Goal: Task Accomplishment & Management: Manage account settings

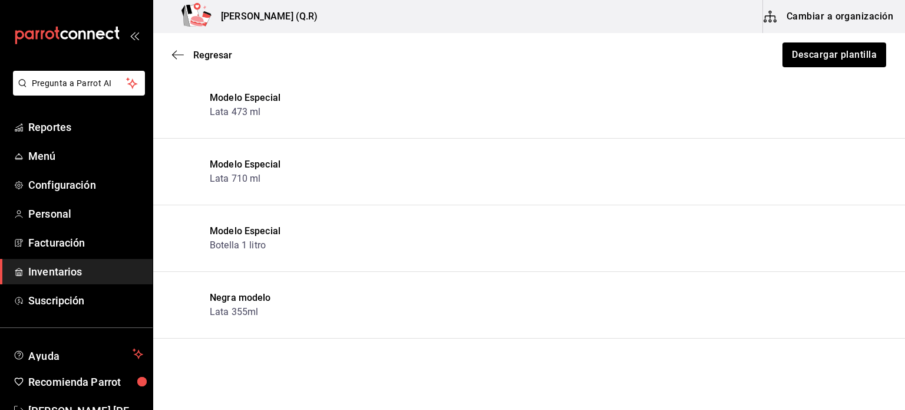
scroll to position [3262, 0]
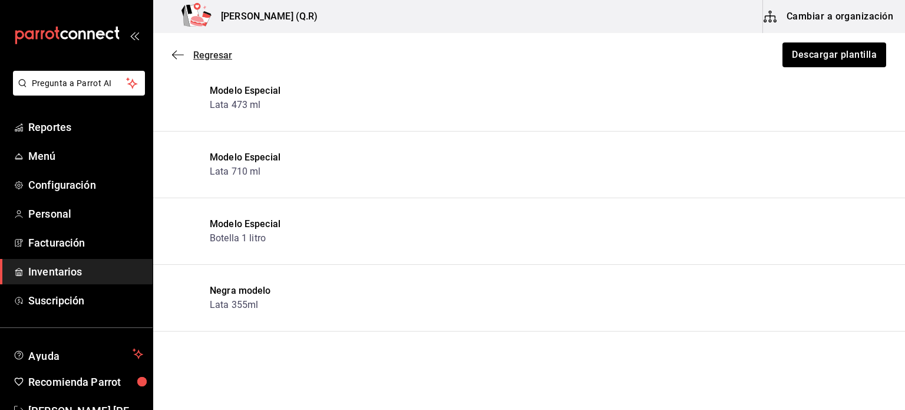
click at [182, 57] on icon "button" at bounding box center [178, 55] width 12 height 11
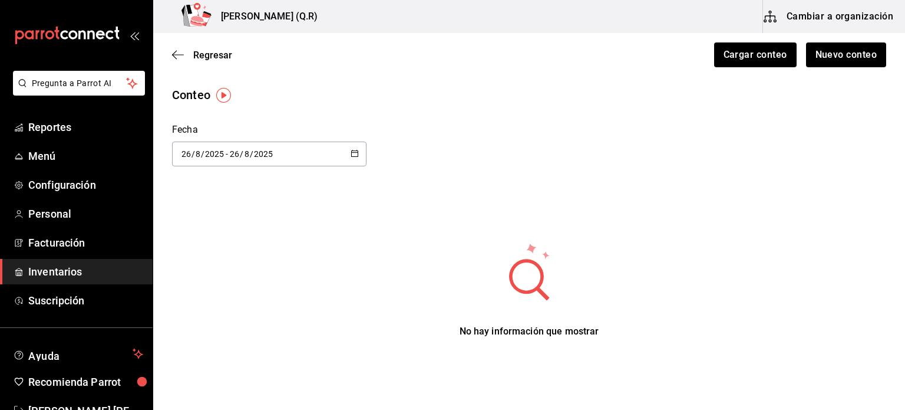
click at [218, 91] on img "button" at bounding box center [223, 95] width 15 height 15
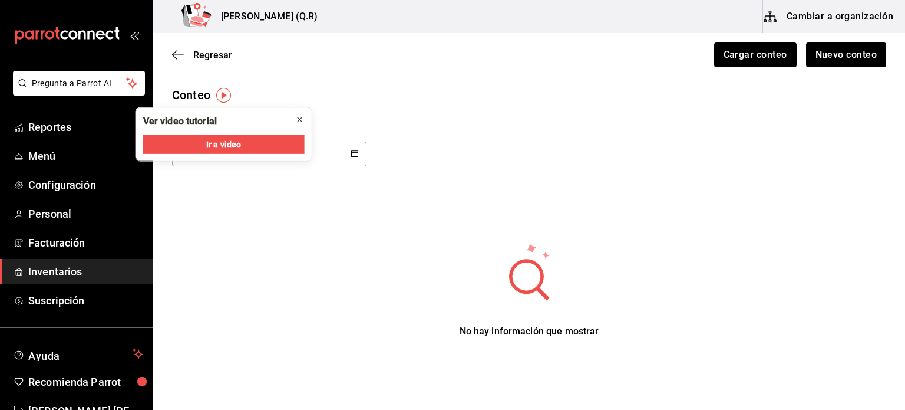
click at [304, 118] on icon "close" at bounding box center [299, 119] width 9 height 9
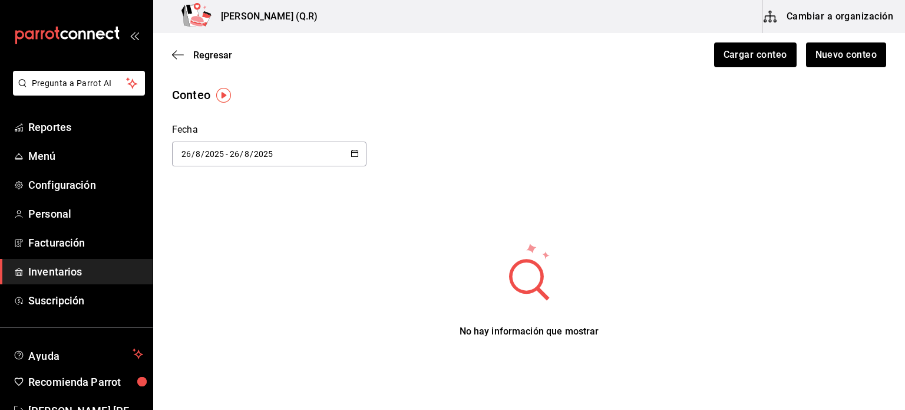
click at [361, 156] on div "2025-08-26 26 / 8 / 2025 - 2025-08-26 26 / 8 / 2025" at bounding box center [269, 153] width 194 height 25
click at [469, 289] on div "No hay información que mostrar Elige una fecha para cargar la información" at bounding box center [529, 300] width 752 height 116
click at [754, 60] on button "Cargar conteo" at bounding box center [755, 54] width 84 height 25
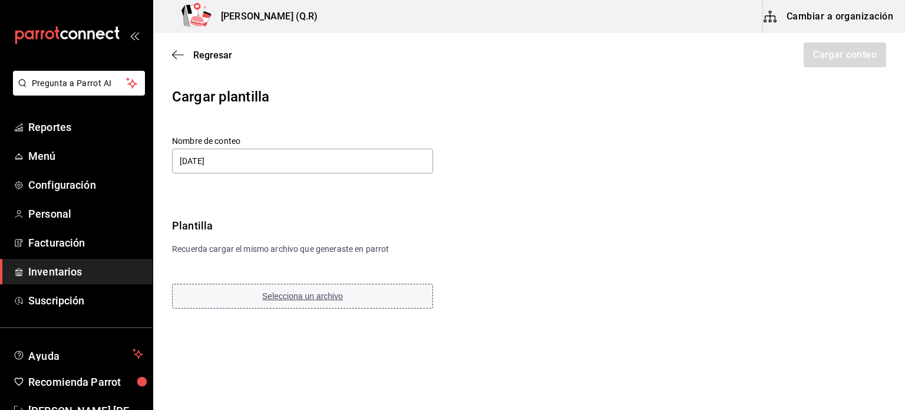
type input "[DATE]"
click at [240, 296] on button "Selecciona un archivo" at bounding box center [302, 295] width 261 height 25
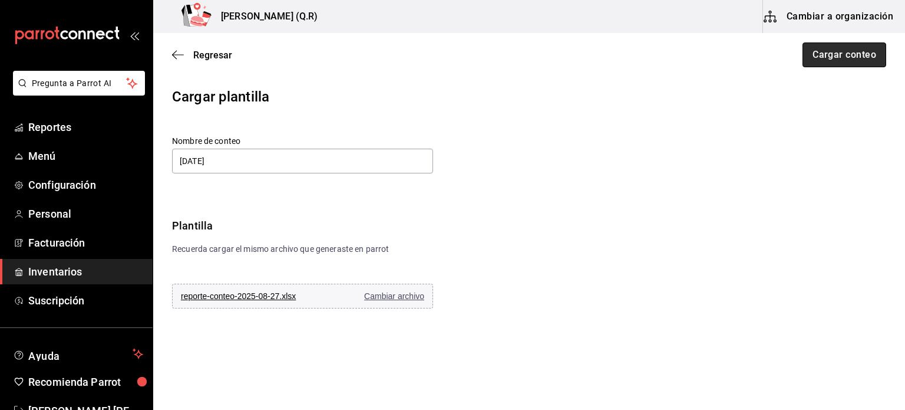
click at [844, 55] on button "Cargar conteo" at bounding box center [845, 54] width 84 height 25
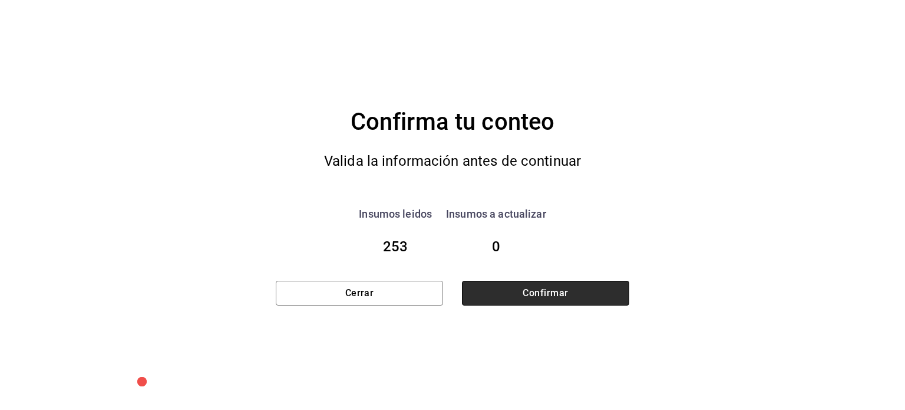
click at [543, 295] on button "Confirmar" at bounding box center [545, 293] width 167 height 25
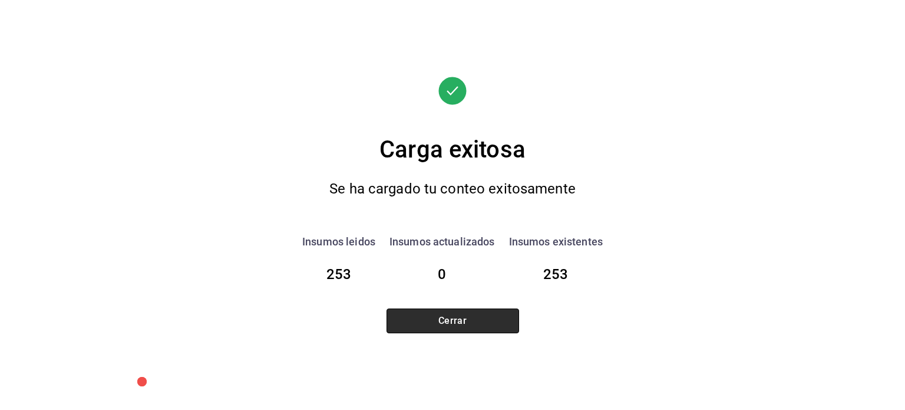
click at [443, 321] on button "Cerrar" at bounding box center [453, 320] width 133 height 25
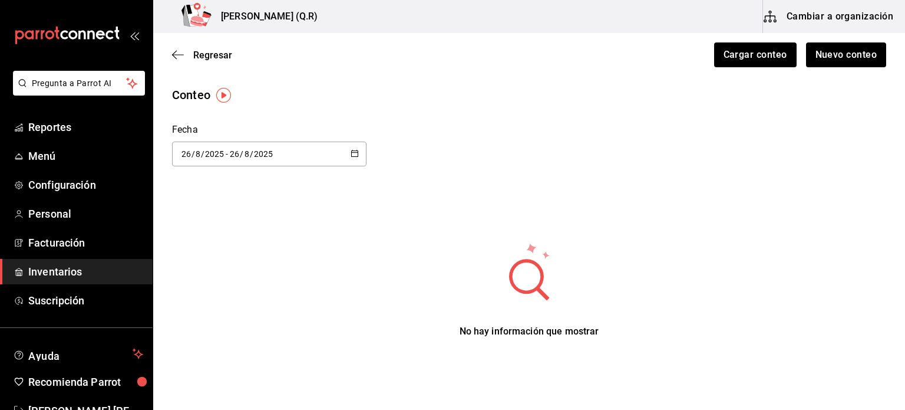
click at [73, 263] on span "Inventarios" at bounding box center [85, 271] width 115 height 16
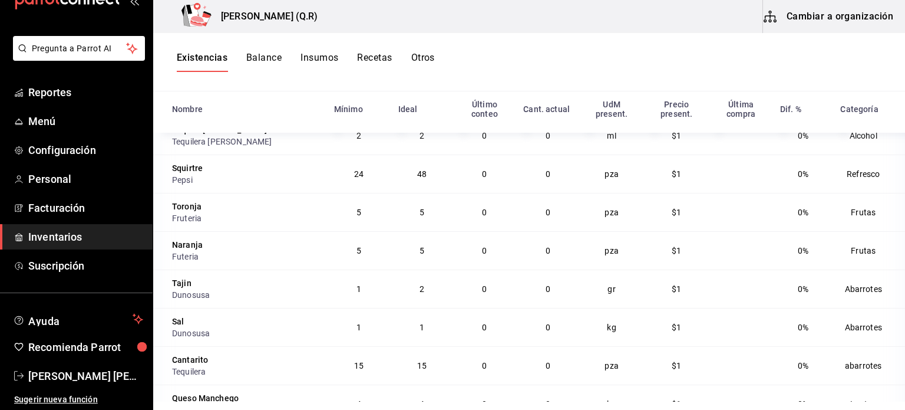
scroll to position [5302, 0]
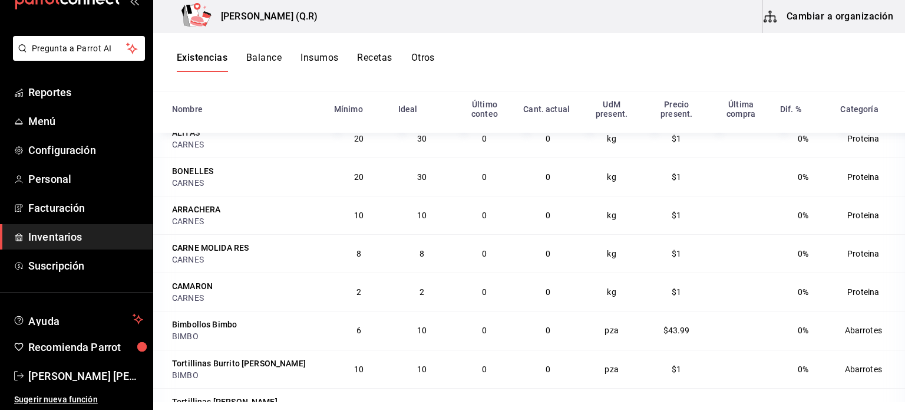
click at [322, 58] on button "Insumos" at bounding box center [320, 62] width 38 height 20
click at [320, 56] on button "Insumos" at bounding box center [320, 62] width 38 height 20
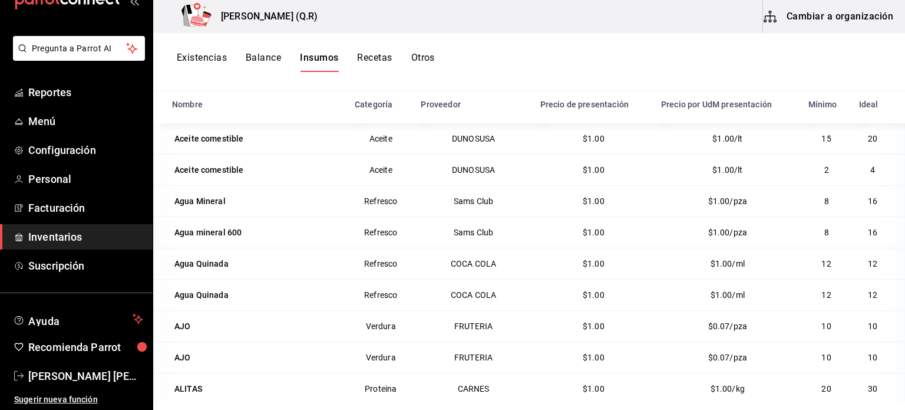
click at [200, 58] on button "Existencias" at bounding box center [202, 62] width 50 height 20
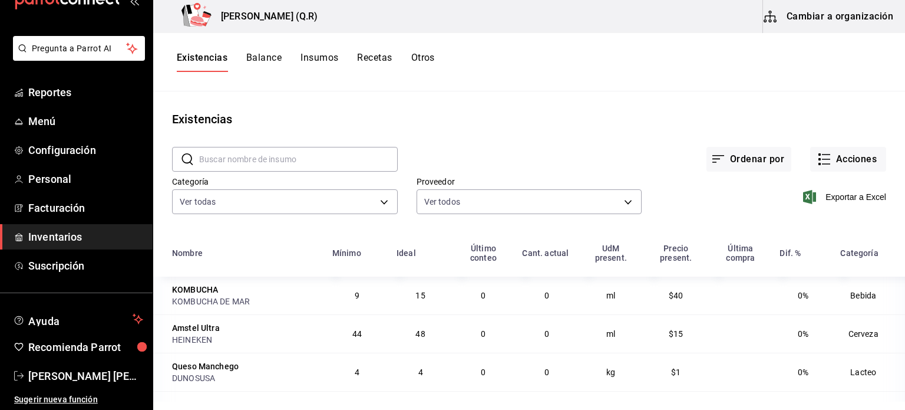
click at [526, 298] on td "0" at bounding box center [546, 295] width 63 height 38
click at [839, 154] on button "Acciones" at bounding box center [848, 159] width 76 height 25
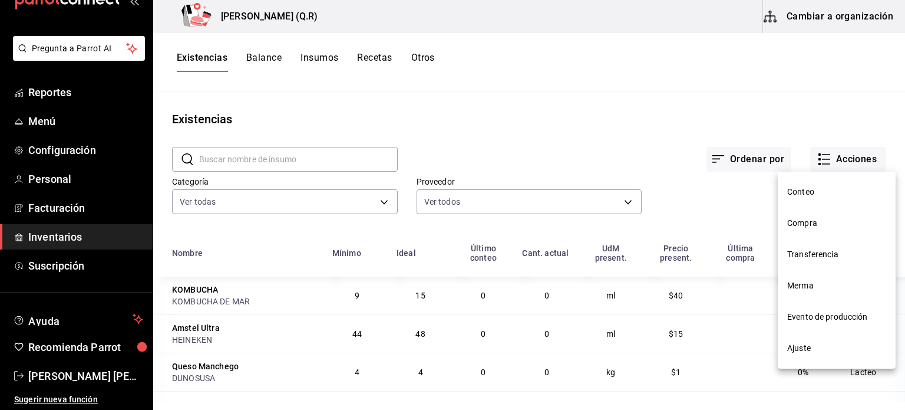
click at [809, 184] on li "Conteo" at bounding box center [837, 191] width 118 height 31
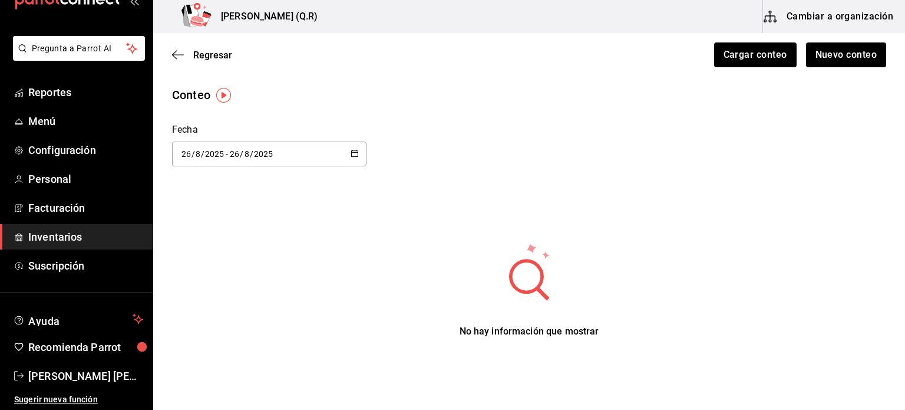
click at [293, 149] on div "2025-08-26 26 / 8 / 2025 - 2025-08-26 26 / 8 / 2025" at bounding box center [269, 153] width 194 height 25
click at [244, 195] on li "Hoy" at bounding box center [227, 191] width 111 height 27
click at [359, 157] on div "2025-08-26 26 / 8 / 2025 - 2025-08-26 26 / 8 / 2025" at bounding box center [269, 153] width 194 height 25
click at [228, 193] on li "Hoy" at bounding box center [227, 191] width 111 height 27
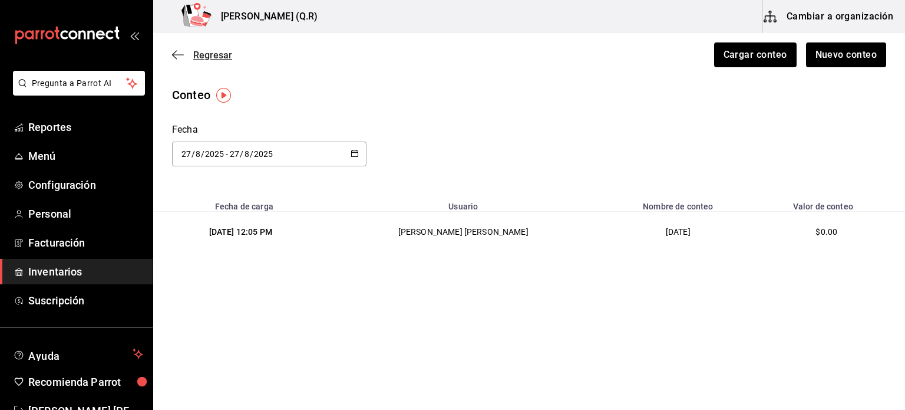
click at [172, 54] on icon "button" at bounding box center [174, 55] width 5 height 9
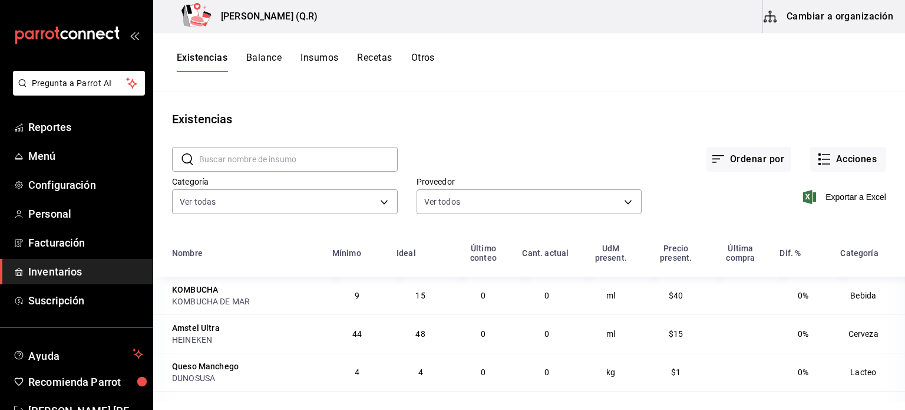
click at [350, 162] on input "text" at bounding box center [298, 159] width 199 height 24
type input "corona"
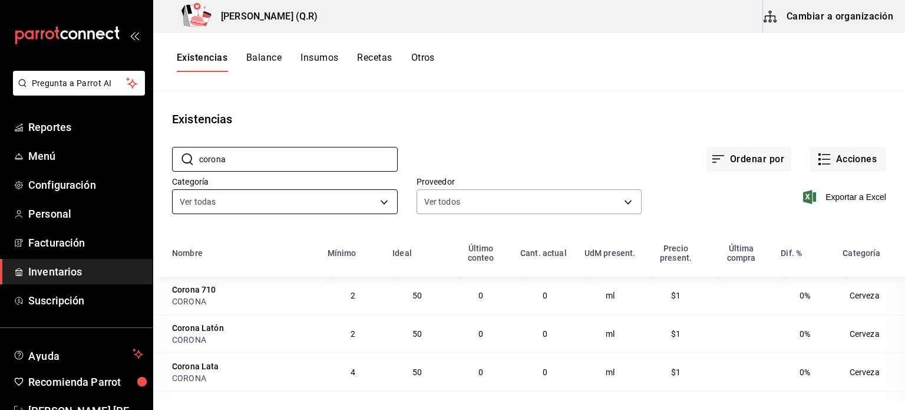
click at [384, 212] on body "Pregunta a Parrot AI Reportes Menú Configuración Personal Facturación Inventari…" at bounding box center [452, 200] width 905 height 401
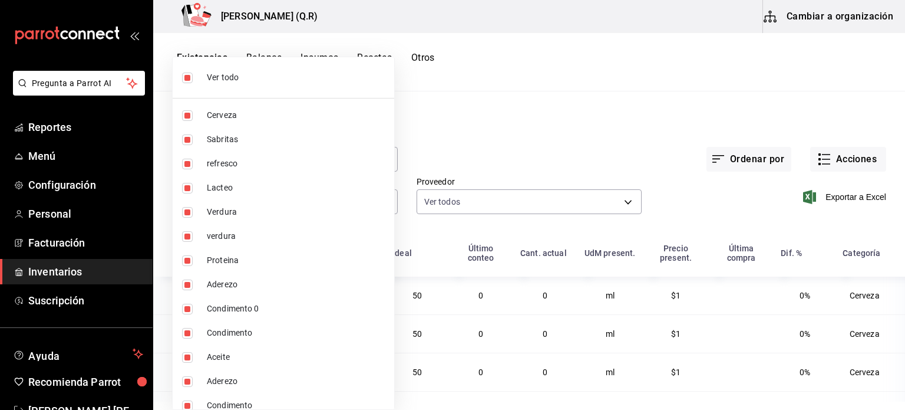
click at [317, 110] on span "Cerveza" at bounding box center [296, 115] width 178 height 12
type input "1fce1bf9-9ece-498e-80e6-8fe93aeed1db,7796ea8b-8b32-4215-b513-e5c48829fa88,6561a…"
checkbox input "false"
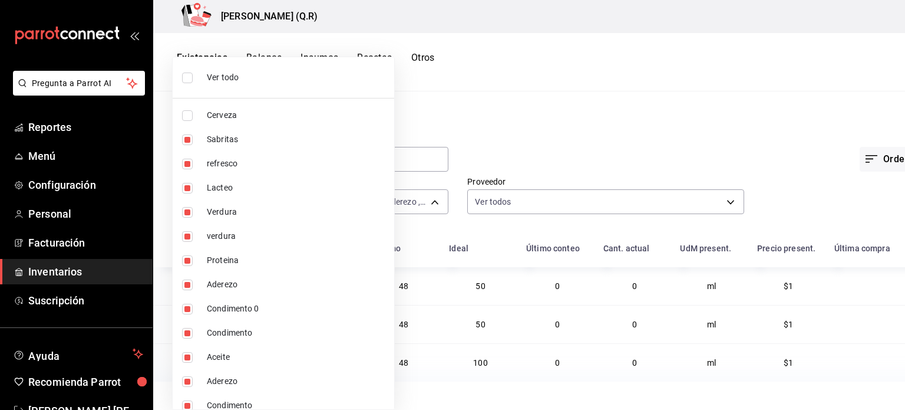
click at [304, 79] on span "Ver todo" at bounding box center [296, 77] width 178 height 12
type input "6b3115b8-a781-49e8-8dc2-b0f4f1880140,1fce1bf9-9ece-498e-80e6-8fe93aeed1db,7796e…"
checkbox input "true"
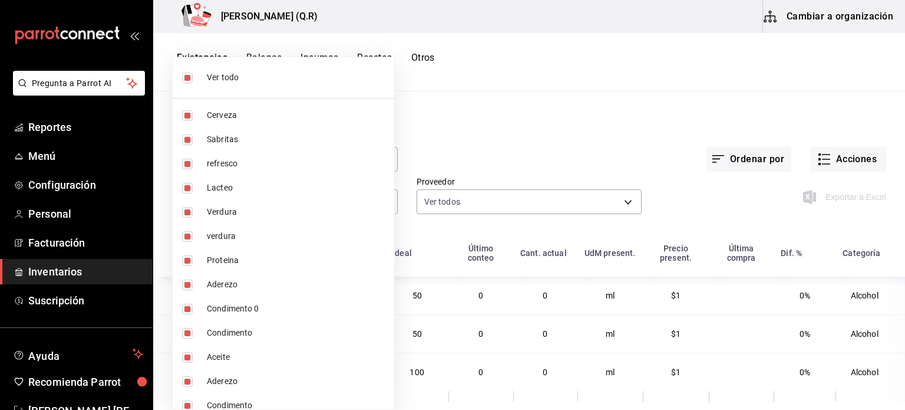
click at [268, 117] on span "Cerveza" at bounding box center [296, 115] width 178 height 12
type input "1fce1bf9-9ece-498e-80e6-8fe93aeed1db,7796ea8b-8b32-4215-b513-e5c48829fa88,6561a…"
checkbox input "false"
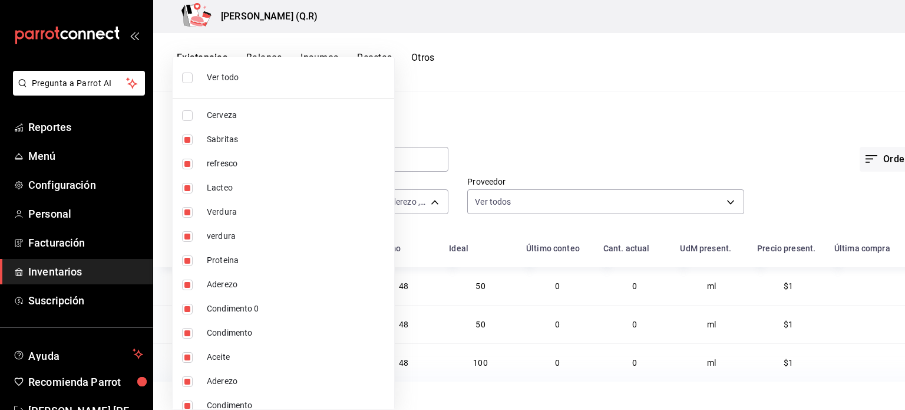
click at [253, 87] on li "Ver todo" at bounding box center [284, 77] width 222 height 31
type input "6b3115b8-a781-49e8-8dc2-b0f4f1880140,1fce1bf9-9ece-498e-80e6-8fe93aeed1db,7796e…"
checkbox input "true"
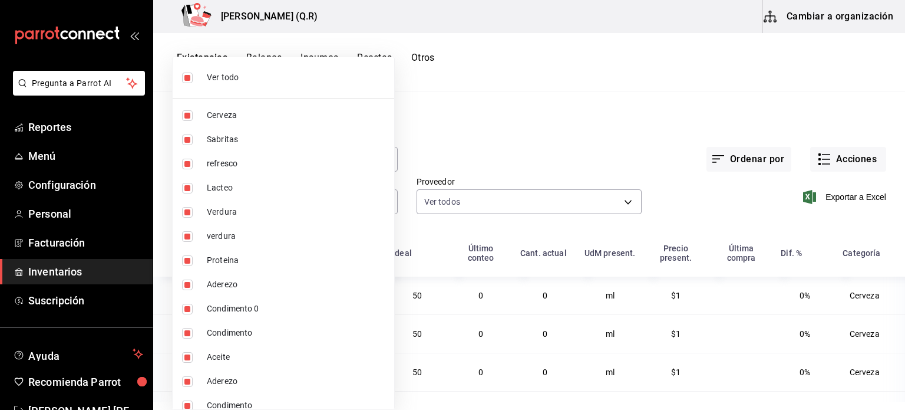
click at [235, 87] on li "Ver todo" at bounding box center [284, 77] width 222 height 31
checkbox input "false"
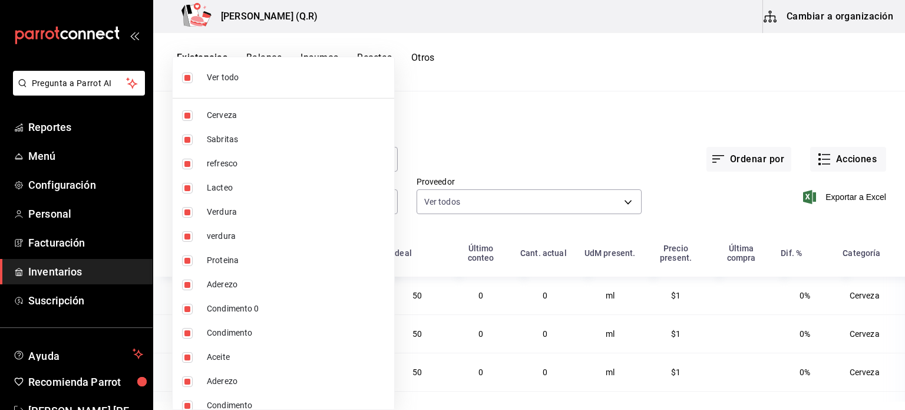
checkbox input "false"
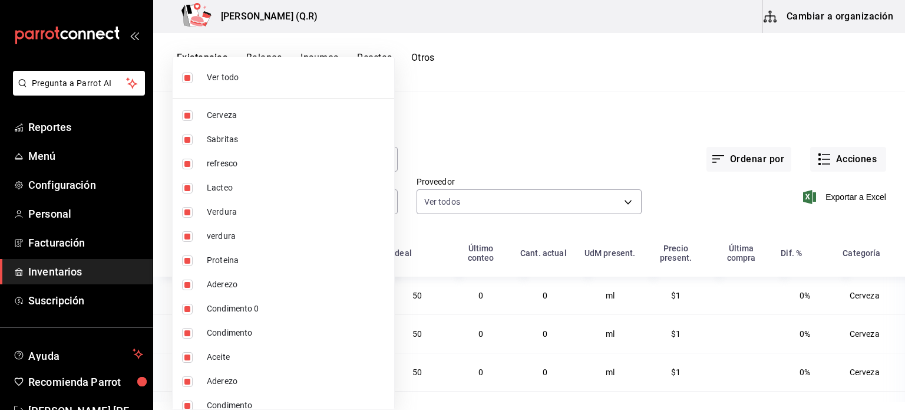
checkbox input "false"
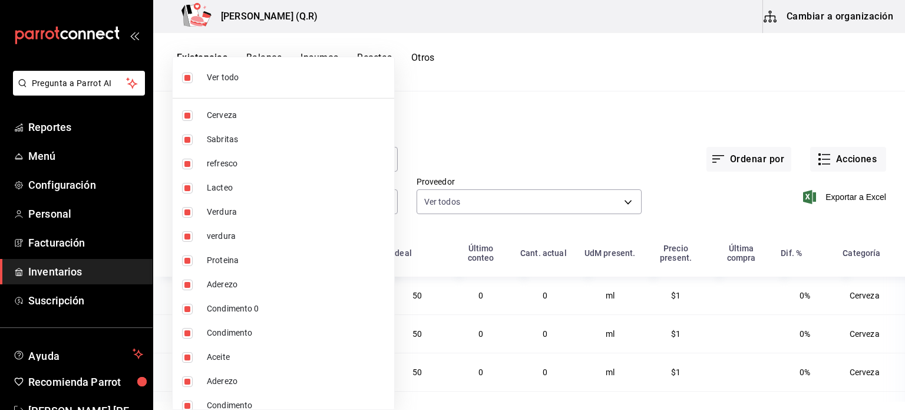
checkbox input "false"
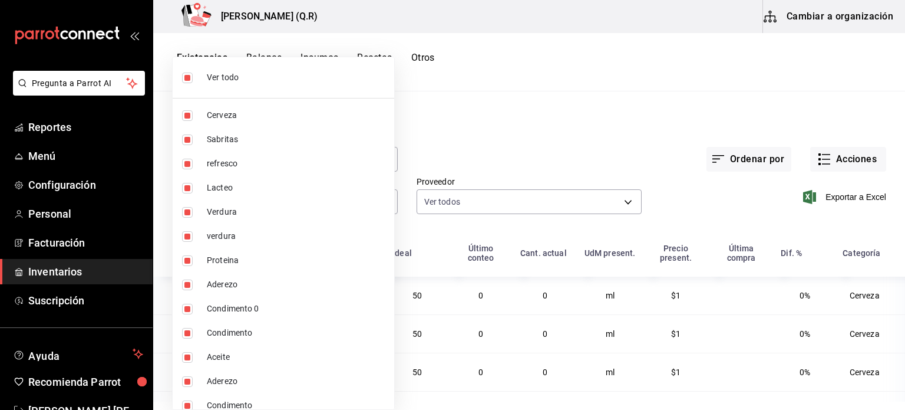
checkbox input "false"
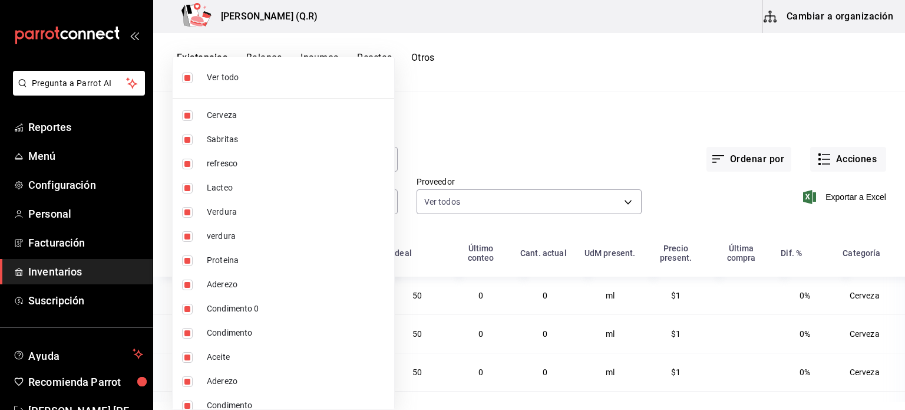
checkbox input "false"
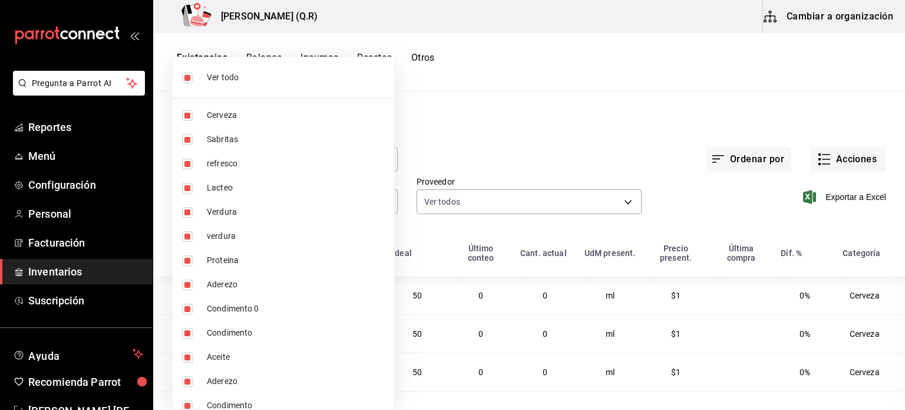
checkbox input "false"
click at [233, 110] on span "Cerveza" at bounding box center [296, 115] width 178 height 12
type input "6b3115b8-a781-49e8-8dc2-b0f4f1880140"
checkbox input "true"
click at [543, 127] on div at bounding box center [452, 205] width 905 height 410
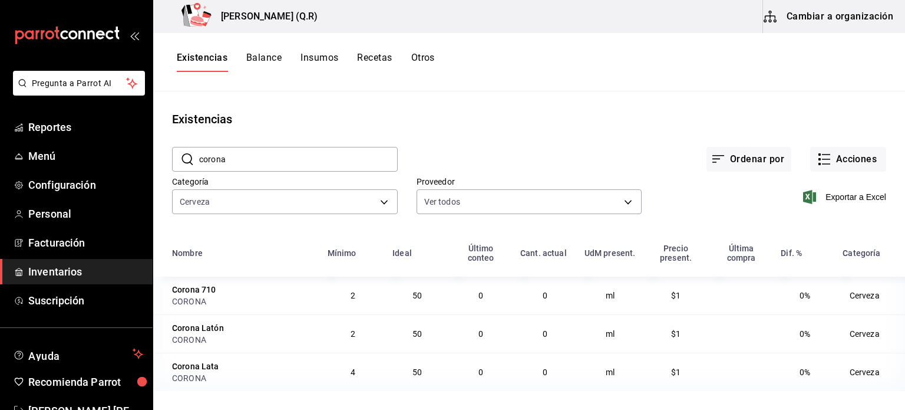
click at [372, 153] on input "corona" at bounding box center [298, 159] width 199 height 24
type input "c"
click at [677, 64] on div "Existencias Balance Insumos Recetas Otros" at bounding box center [529, 62] width 752 height 20
drag, startPoint x: 651, startPoint y: 192, endPoint x: 671, endPoint y: 213, distance: 28.3
click at [671, 213] on div "Exportar a Excel" at bounding box center [764, 187] width 245 height 60
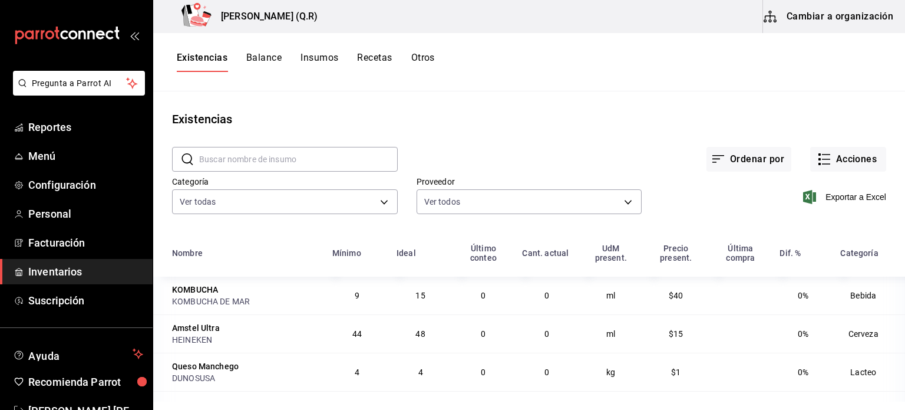
click at [830, 19] on button "Cambiar a organización" at bounding box center [829, 16] width 133 height 33
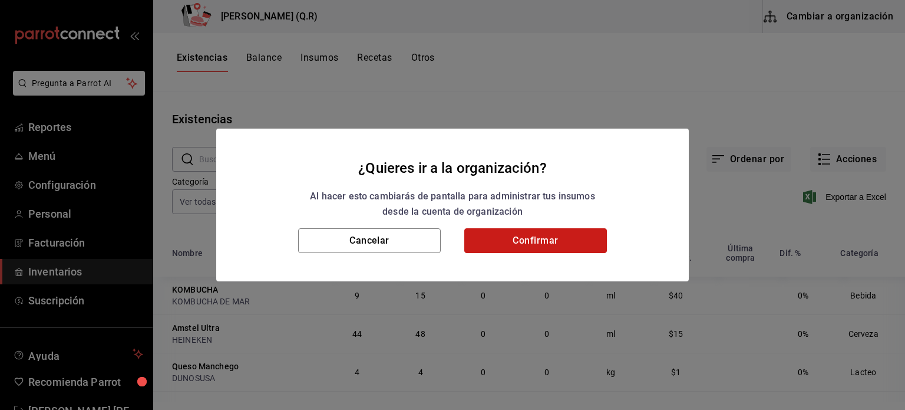
click at [559, 241] on button "Confirmar" at bounding box center [535, 240] width 143 height 25
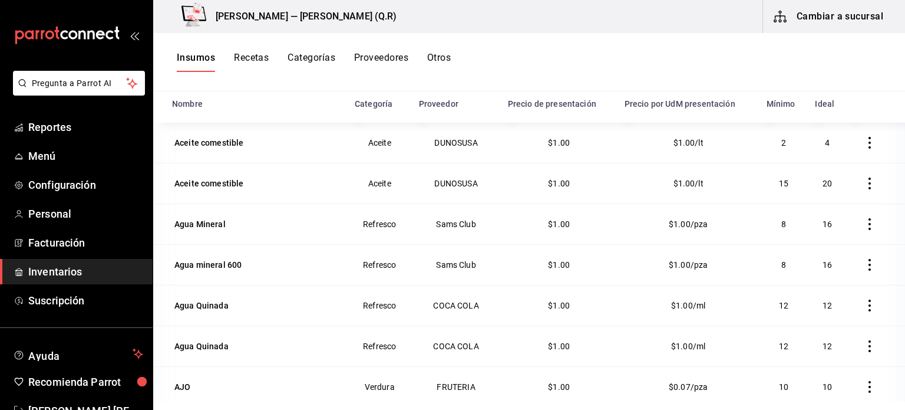
scroll to position [271, 0]
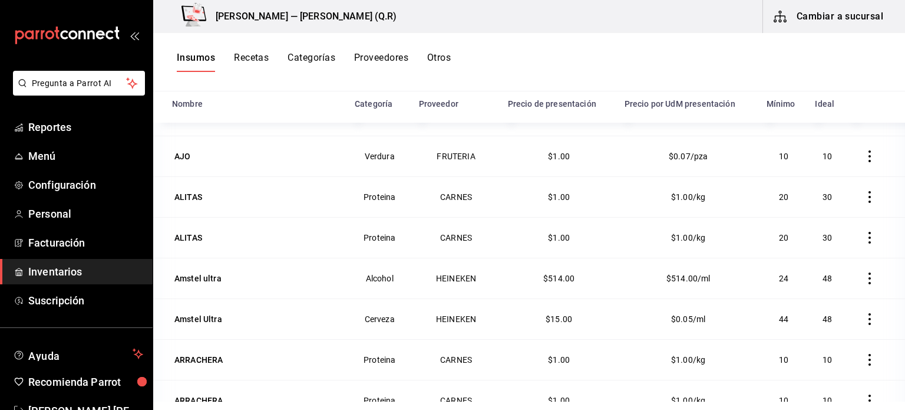
click at [258, 65] on button "Recetas" at bounding box center [251, 62] width 35 height 20
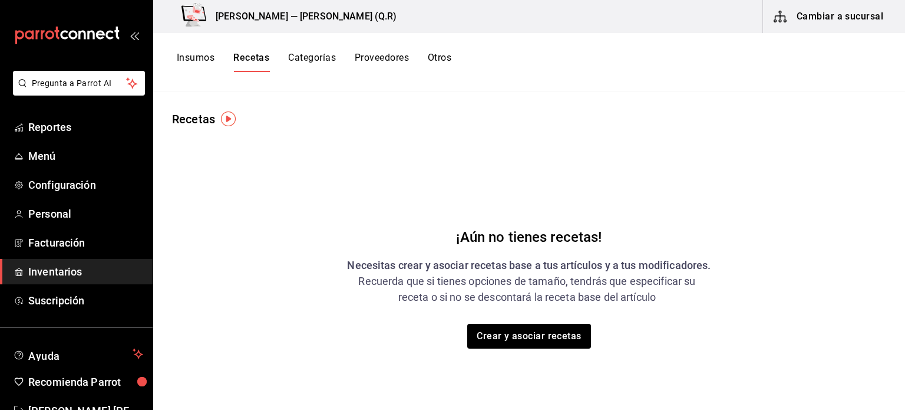
click at [334, 69] on button "Categorías" at bounding box center [312, 62] width 48 height 20
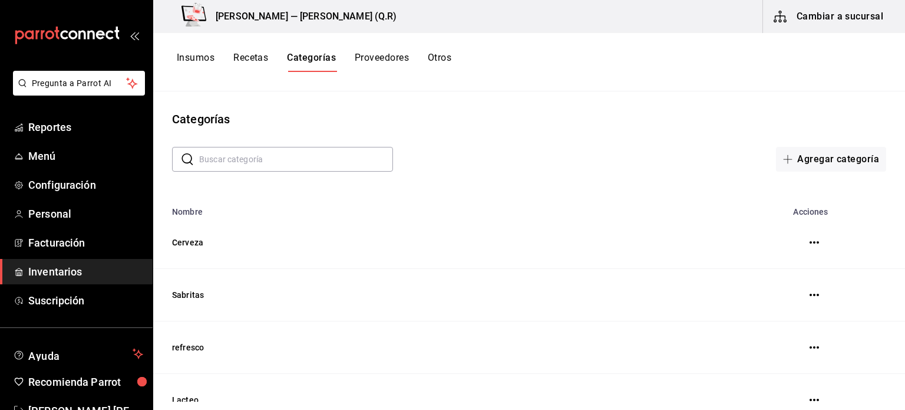
click at [368, 65] on button "Proveedores" at bounding box center [382, 62] width 54 height 20
click at [428, 67] on div "Insumos Recetas Categorías Proveedores Otros" at bounding box center [315, 62] width 276 height 20
click at [435, 64] on button "Otros" at bounding box center [442, 62] width 24 height 20
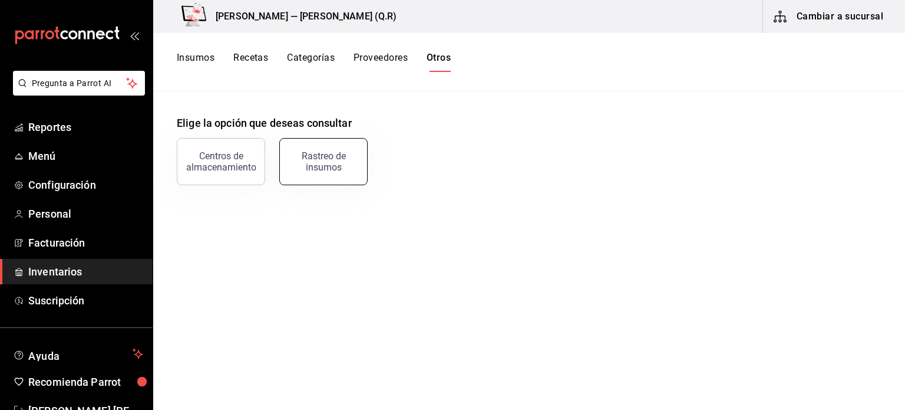
click at [315, 159] on div "Rastreo de insumos" at bounding box center [323, 161] width 73 height 22
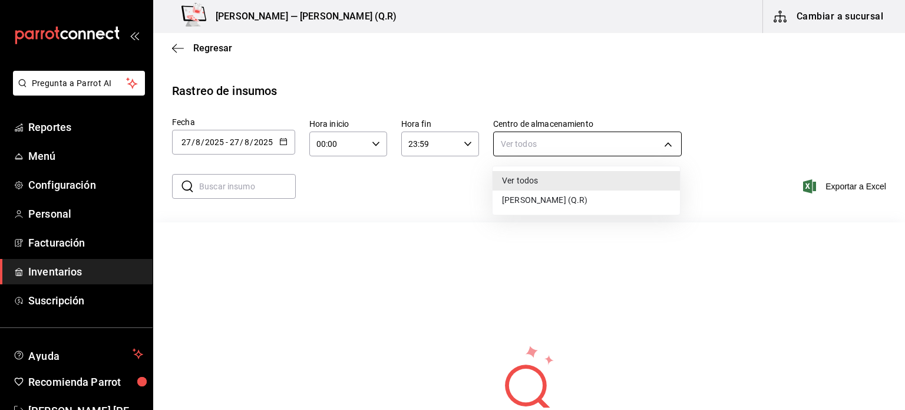
click at [583, 150] on body "Pregunta a Parrot AI Reportes Menú Configuración Personal Facturación Inventari…" at bounding box center [452, 203] width 905 height 407
click at [563, 197] on li "[PERSON_NAME] (Q.R)" at bounding box center [586, 199] width 187 height 19
type input "ff771e1b-73b1-4631-834a-7b1f94c04fa1"
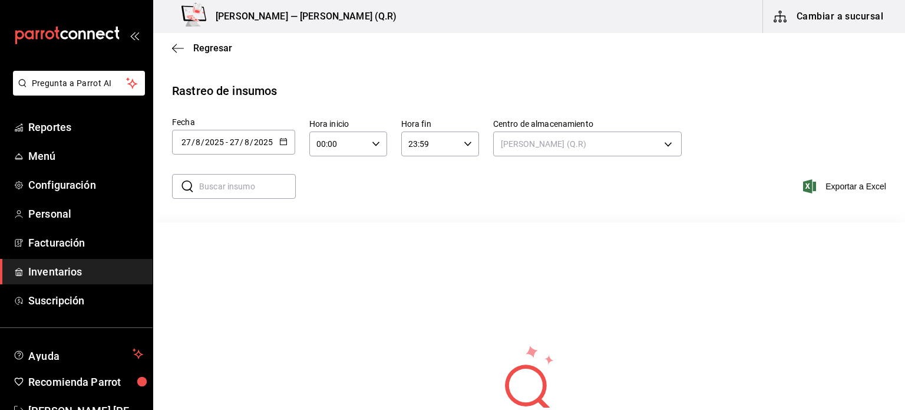
click at [358, 140] on input "00:00" at bounding box center [338, 144] width 58 height 24
click at [324, 206] on span "01" at bounding box center [328, 201] width 20 height 9
type input "01:00"
click at [474, 185] on div at bounding box center [452, 205] width 905 height 410
click at [173, 51] on icon "button" at bounding box center [178, 48] width 12 height 11
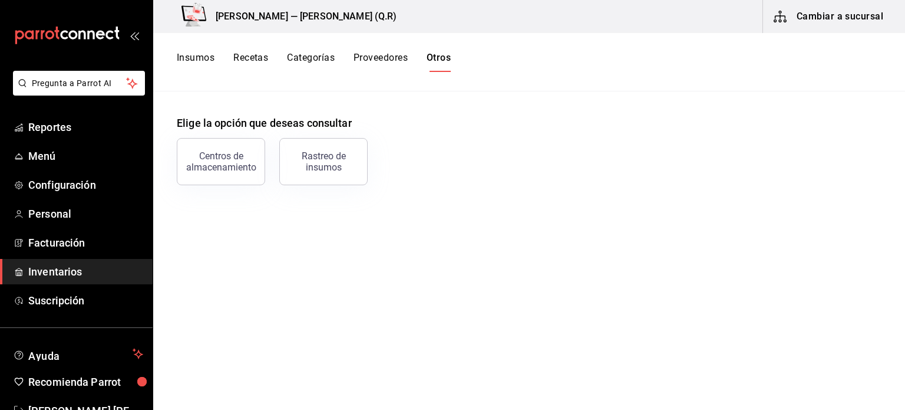
click at [178, 60] on button "Insumos" at bounding box center [196, 62] width 38 height 20
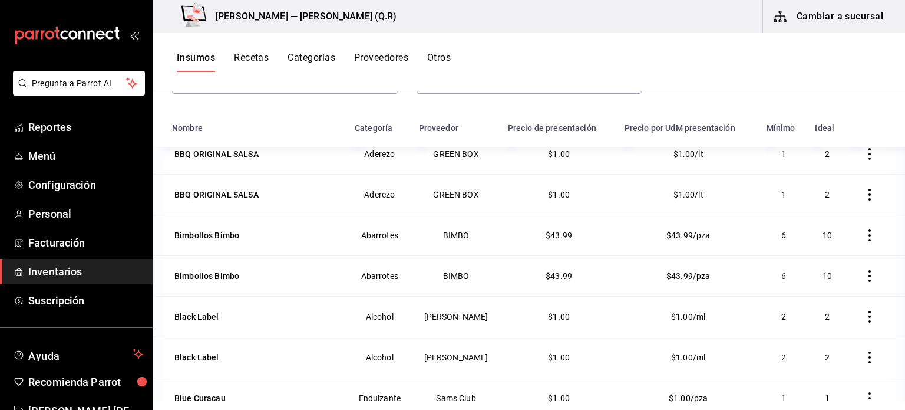
scroll to position [977, 0]
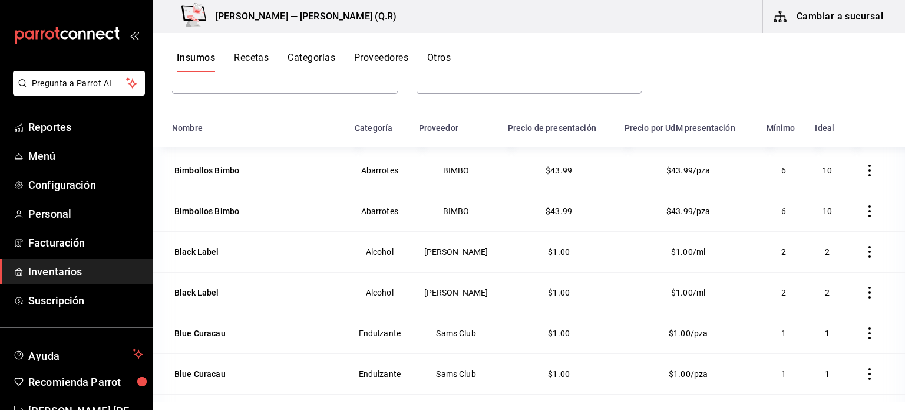
click at [247, 58] on button "Recetas" at bounding box center [251, 62] width 35 height 20
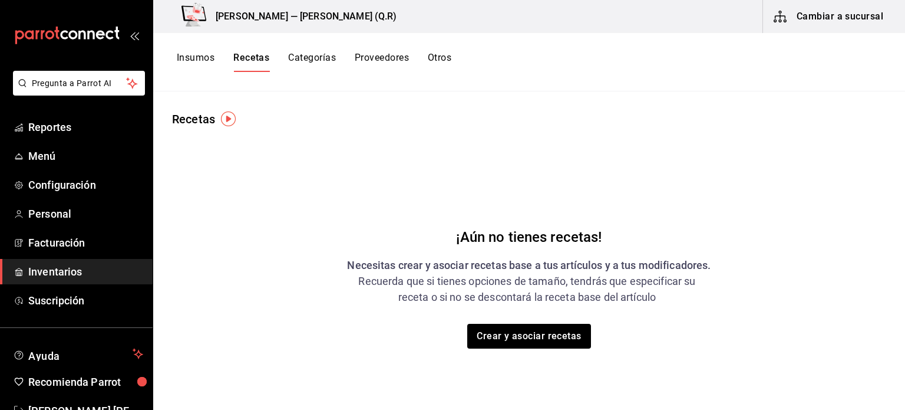
click at [323, 52] on button "Categorías" at bounding box center [312, 62] width 48 height 20
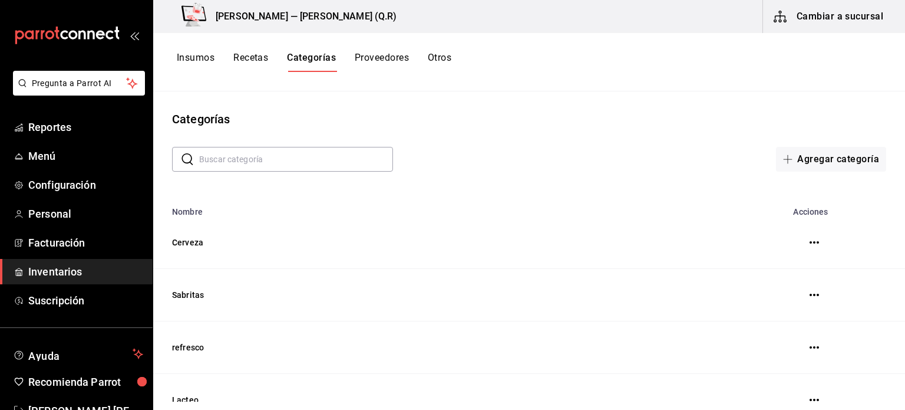
click at [203, 70] on button "Insumos" at bounding box center [196, 62] width 38 height 20
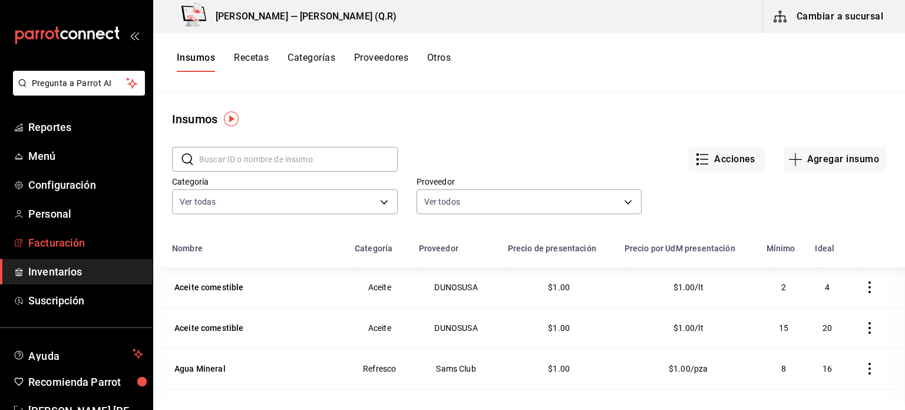
click at [98, 247] on span "Facturación" at bounding box center [85, 243] width 115 height 16
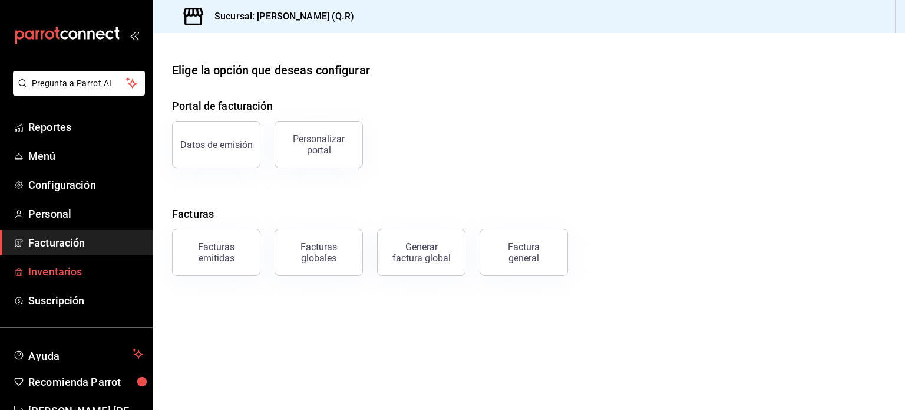
click at [92, 272] on span "Inventarios" at bounding box center [85, 271] width 115 height 16
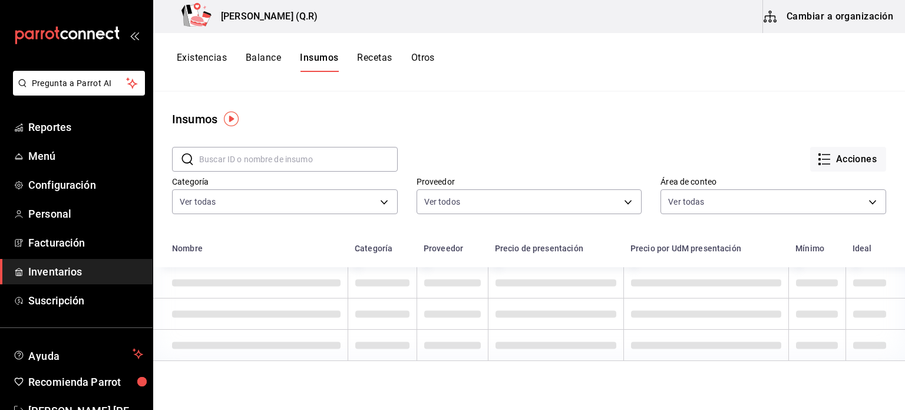
click at [830, 18] on button "Cambiar a organización" at bounding box center [829, 16] width 133 height 33
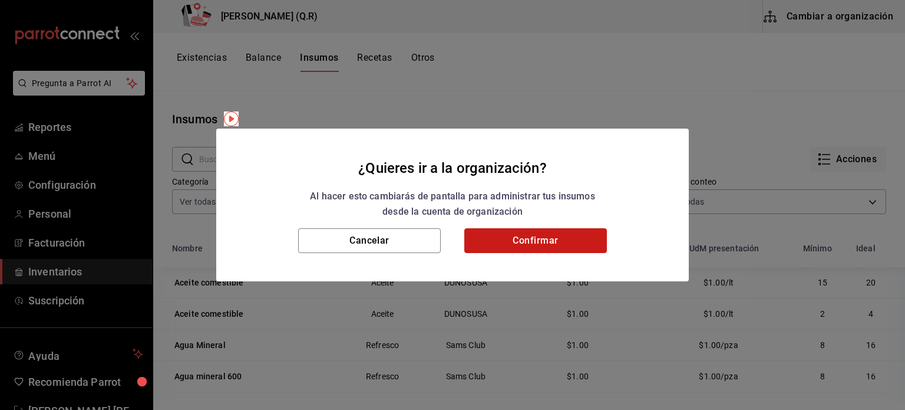
click at [542, 242] on button "Confirmar" at bounding box center [535, 240] width 143 height 25
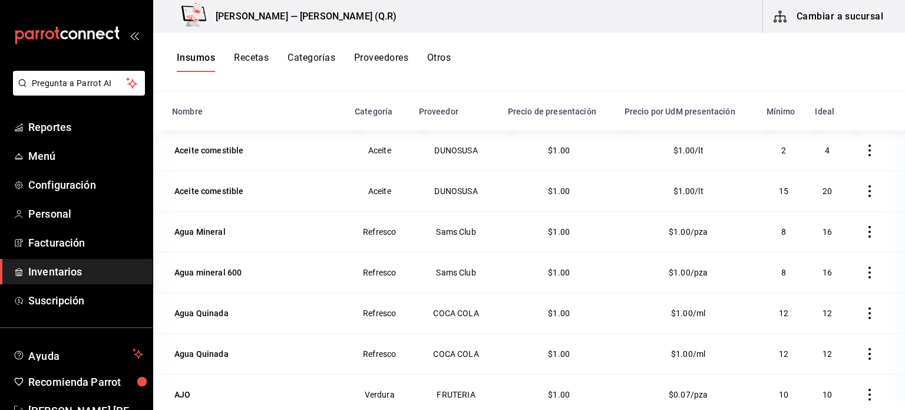
click at [856, 16] on button "Cambiar a sucursal" at bounding box center [829, 16] width 133 height 33
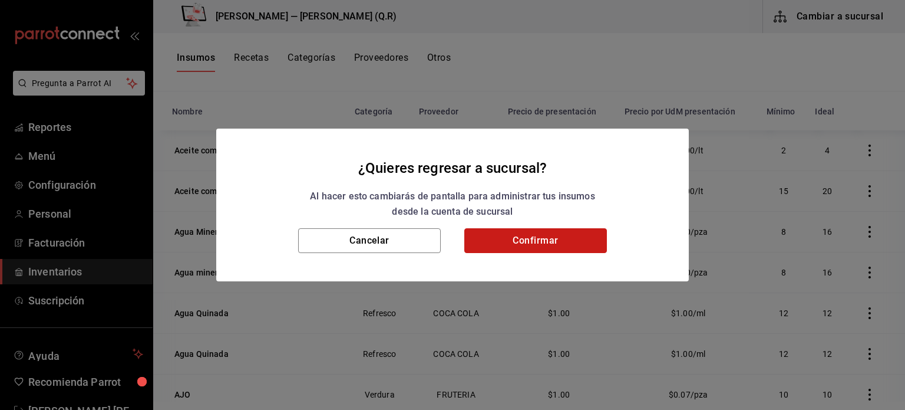
click at [532, 235] on button "Confirmar" at bounding box center [535, 240] width 143 height 25
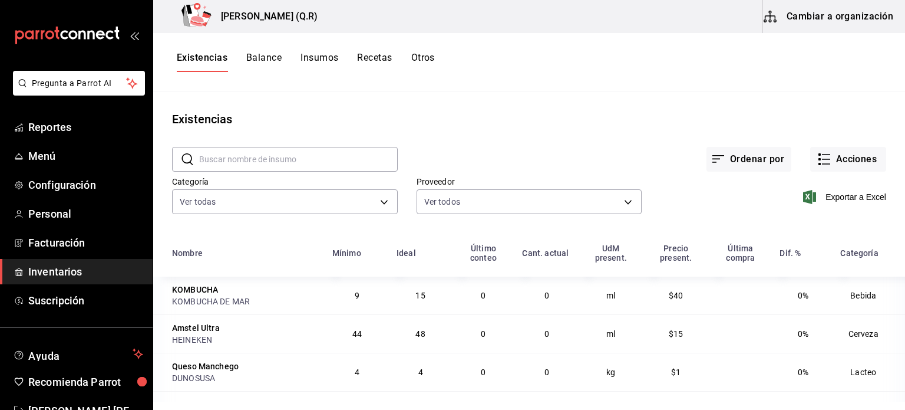
click at [256, 52] on button "Balance" at bounding box center [263, 62] width 35 height 20
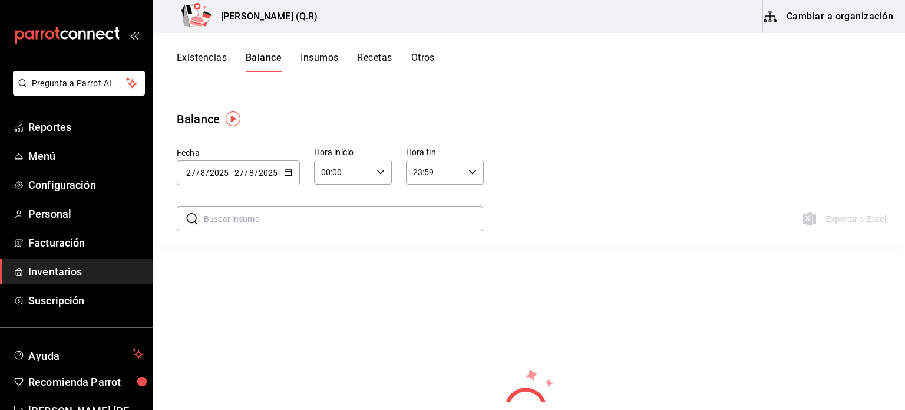
click at [199, 57] on button "Existencias" at bounding box center [202, 62] width 50 height 20
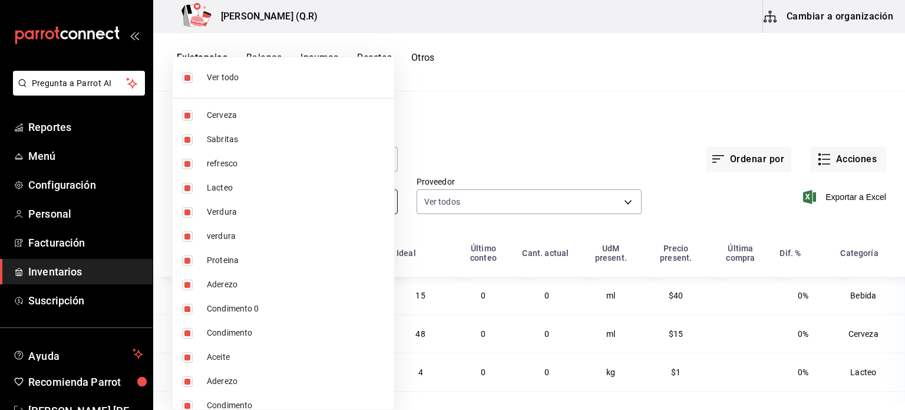
click at [347, 198] on body "Pregunta a Parrot AI Reportes Menú Configuración Personal Facturación Inventari…" at bounding box center [452, 200] width 905 height 401
click at [350, 118] on span "Cerveza" at bounding box center [296, 115] width 178 height 12
type input "1fce1bf9-9ece-498e-80e6-8fe93aeed1db,7796ea8b-8b32-4215-b513-e5c48829fa88,6561a…"
checkbox input "false"
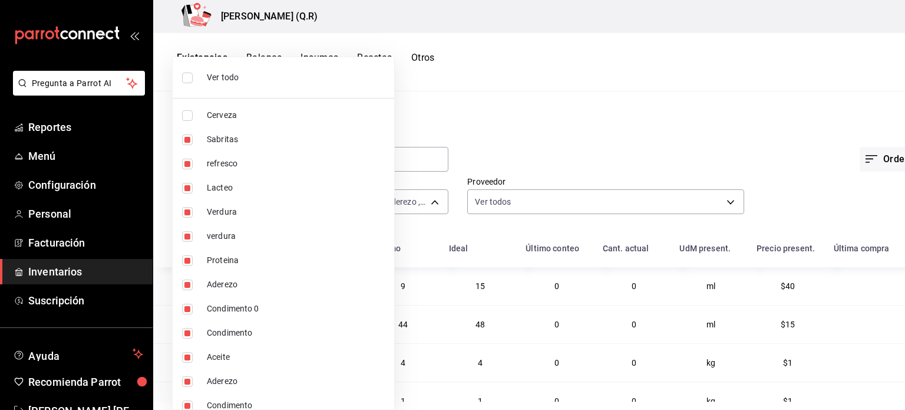
click at [328, 120] on span "Cerveza" at bounding box center [296, 115] width 178 height 12
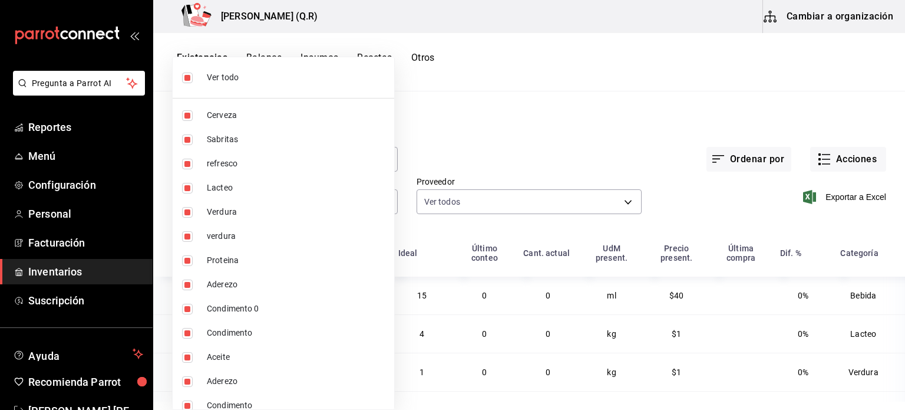
type input "1fce1bf9-9ece-498e-80e6-8fe93aeed1db,7796ea8b-8b32-4215-b513-e5c48829fa88,6561a…"
checkbox input "true"
click at [332, 74] on span "Ver todo" at bounding box center [296, 77] width 178 height 12
checkbox input "false"
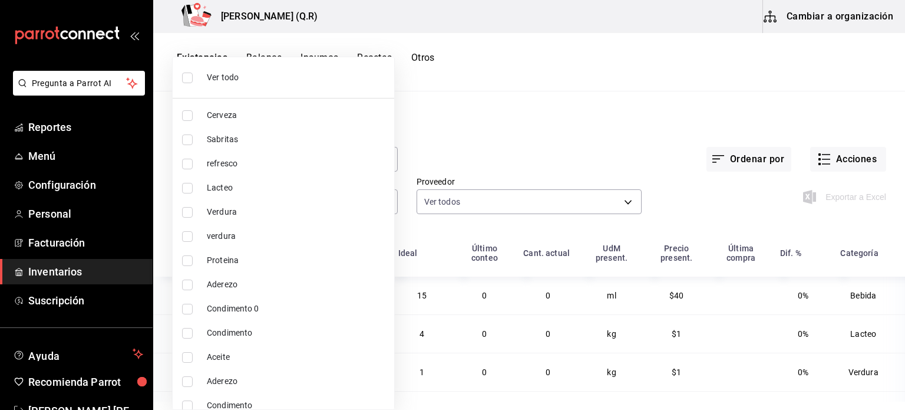
checkbox input "false"
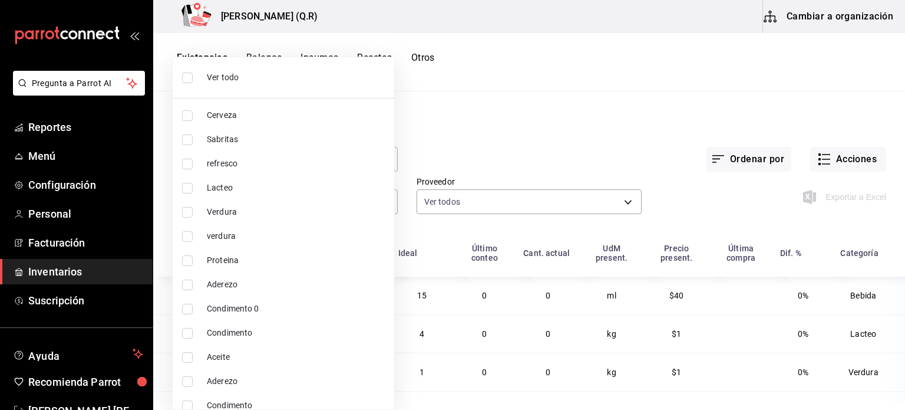
checkbox input "false"
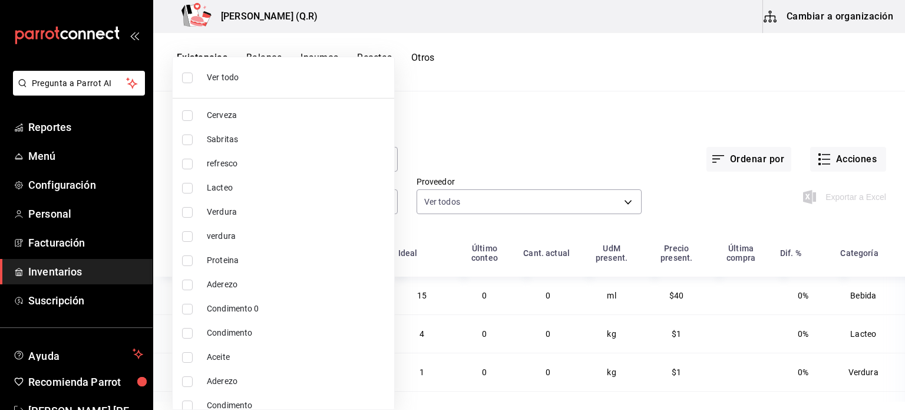
checkbox input "false"
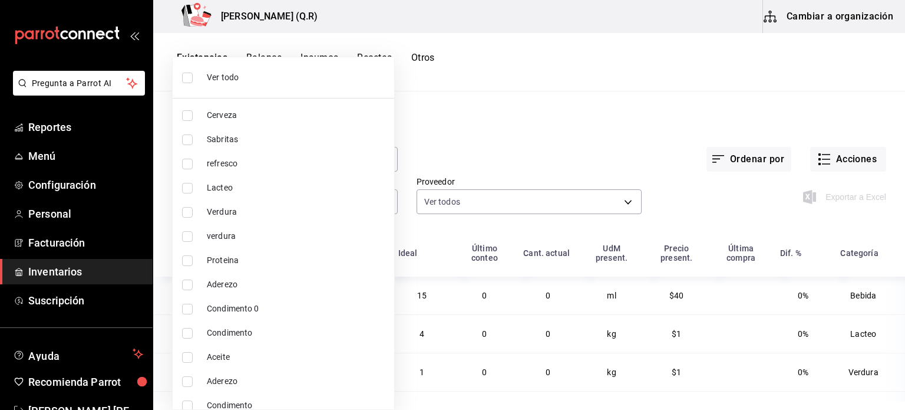
checkbox input "false"
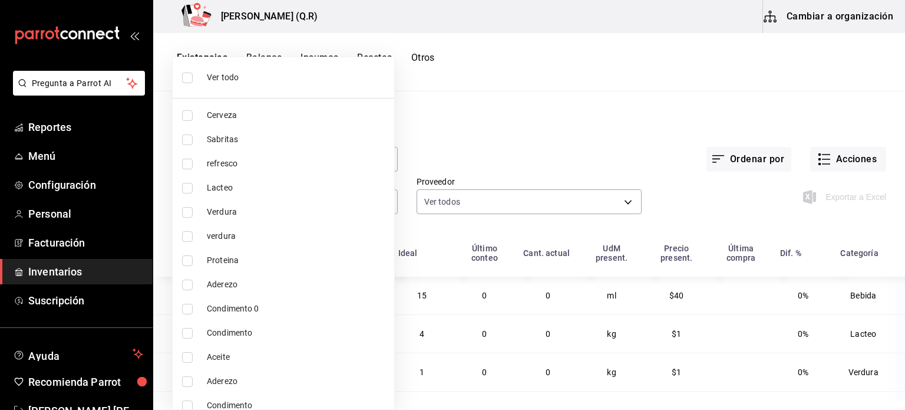
checkbox input "false"
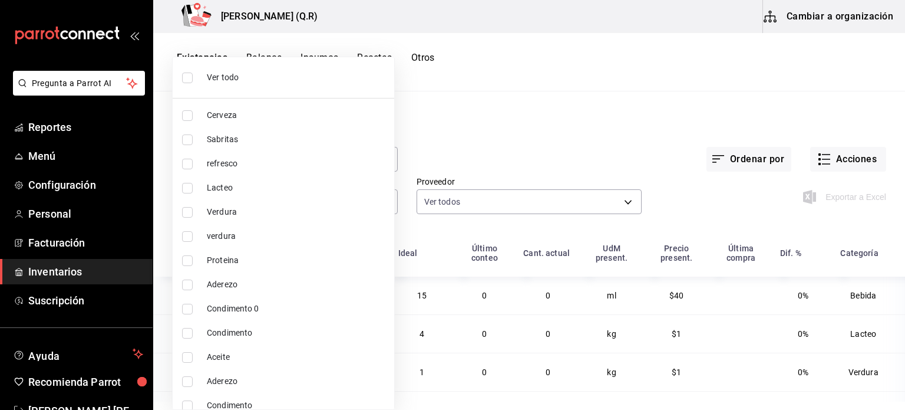
checkbox input "false"
click at [302, 120] on span "Cerveza" at bounding box center [296, 115] width 178 height 12
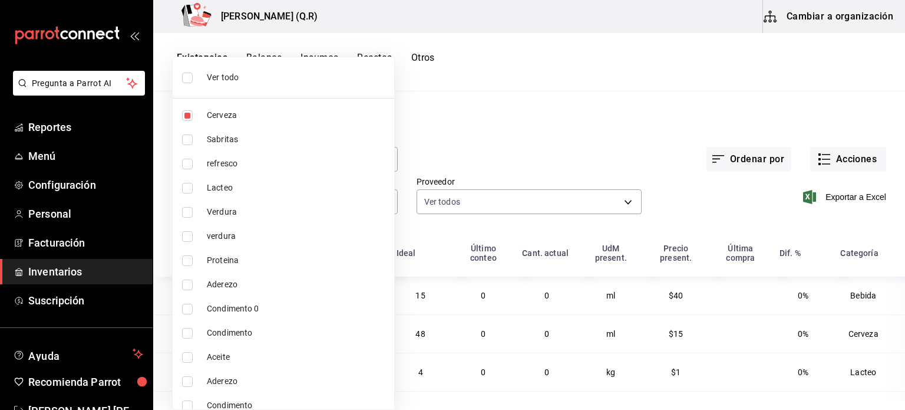
type input "6b3115b8-a781-49e8-8dc2-b0f4f1880140"
checkbox input "true"
click at [232, 111] on span "Cerveza" at bounding box center [296, 115] width 178 height 12
checkbox input "false"
click at [232, 111] on span "Cerveza" at bounding box center [296, 115] width 178 height 12
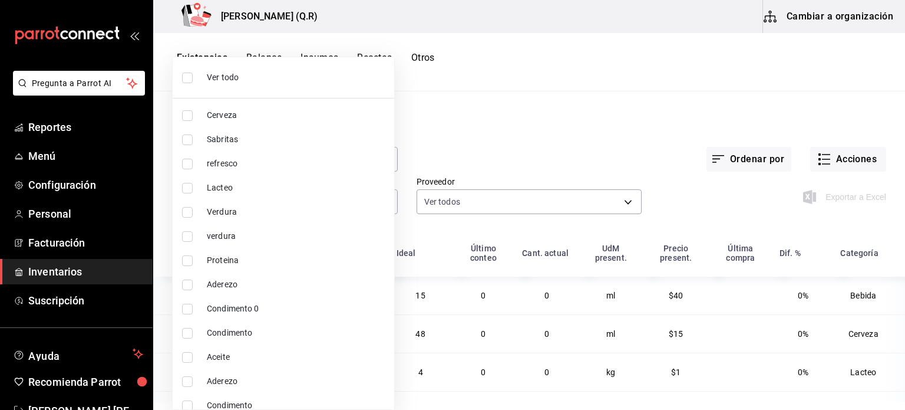
type input "6b3115b8-a781-49e8-8dc2-b0f4f1880140"
checkbox input "true"
click at [481, 134] on div at bounding box center [452, 205] width 905 height 410
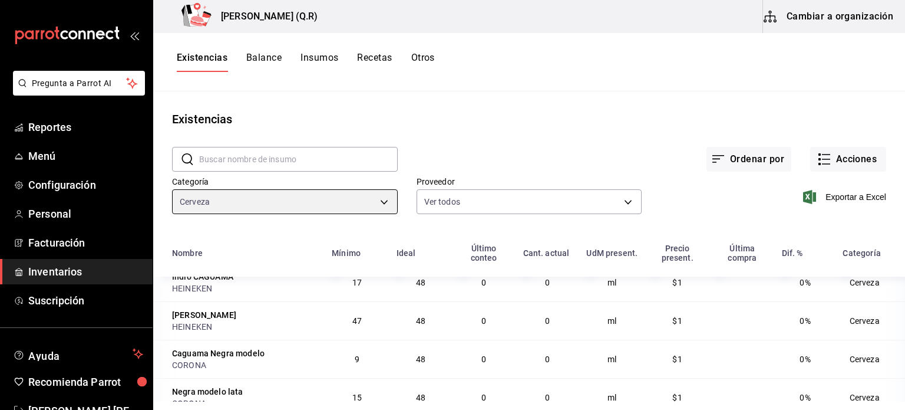
scroll to position [666, 0]
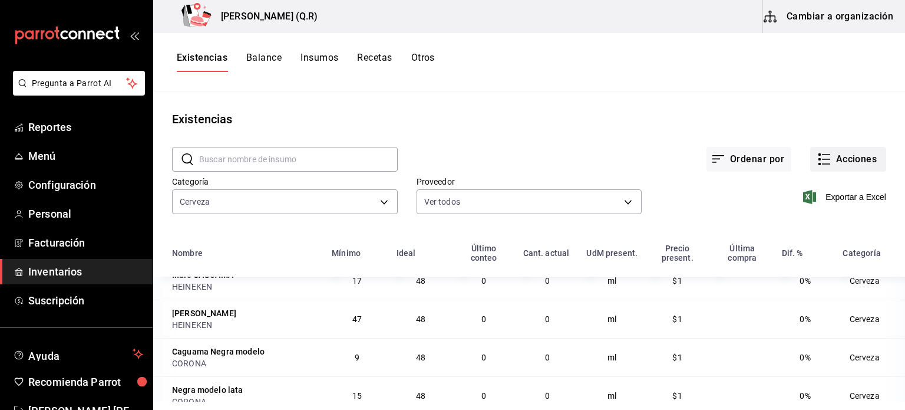
click at [851, 164] on button "Acciones" at bounding box center [848, 159] width 76 height 25
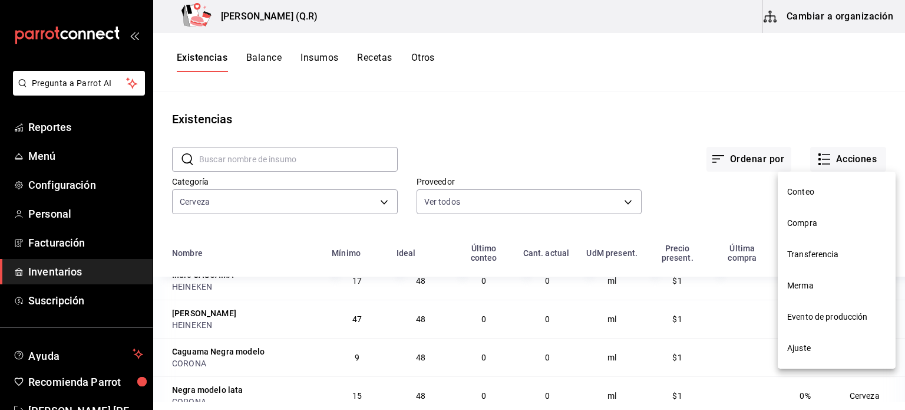
click at [834, 187] on span "Conteo" at bounding box center [836, 192] width 99 height 12
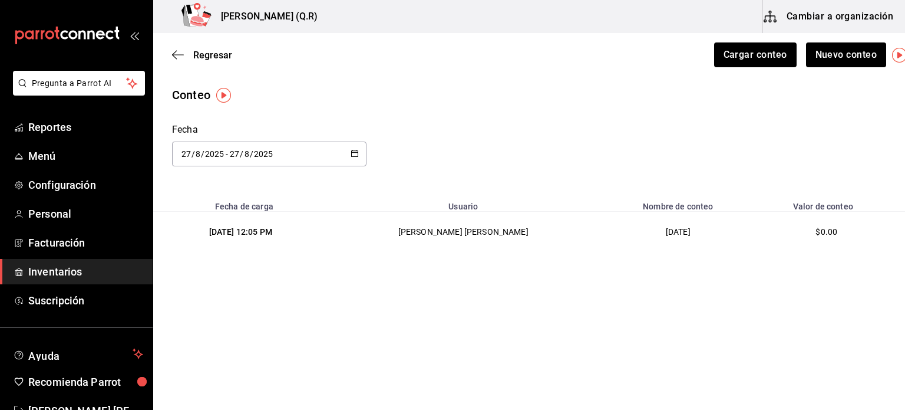
drag, startPoint x: 279, startPoint y: 236, endPoint x: 500, endPoint y: 227, distance: 220.6
click at [500, 227] on tr "[DATE] 12:05 PM [PERSON_NAME] [PERSON_NAME] [DATE] $0.00" at bounding box center [529, 232] width 752 height 41
click at [500, 227] on td "[PERSON_NAME] [PERSON_NAME]" at bounding box center [464, 232] width 281 height 41
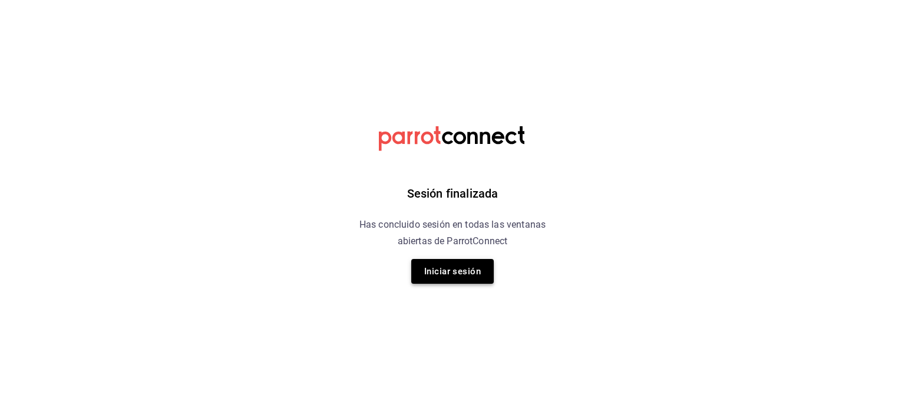
click at [450, 274] on button "Iniciar sesión" at bounding box center [452, 271] width 83 height 25
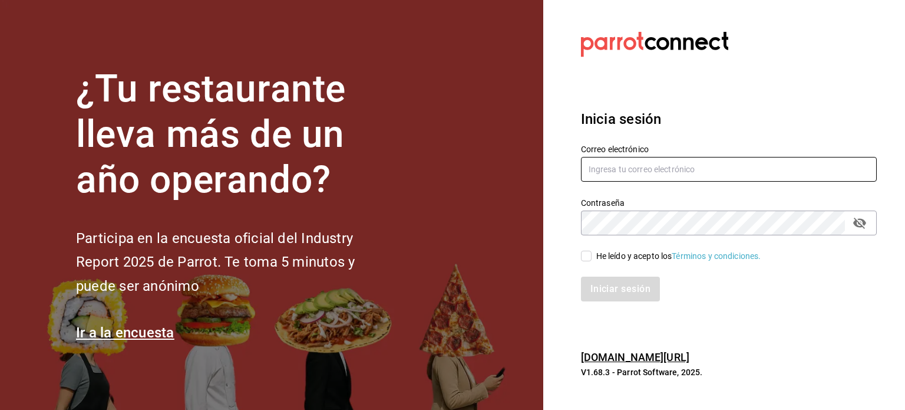
type input "[EMAIL_ADDRESS][DOMAIN_NAME]"
click at [582, 255] on input "He leído y acepto los Términos y condiciones." at bounding box center [586, 255] width 11 height 11
checkbox input "true"
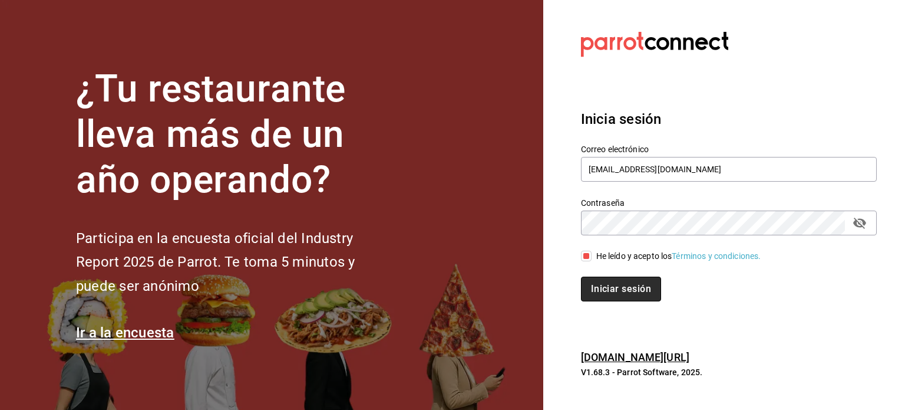
click at [614, 296] on button "Iniciar sesión" at bounding box center [621, 288] width 80 height 25
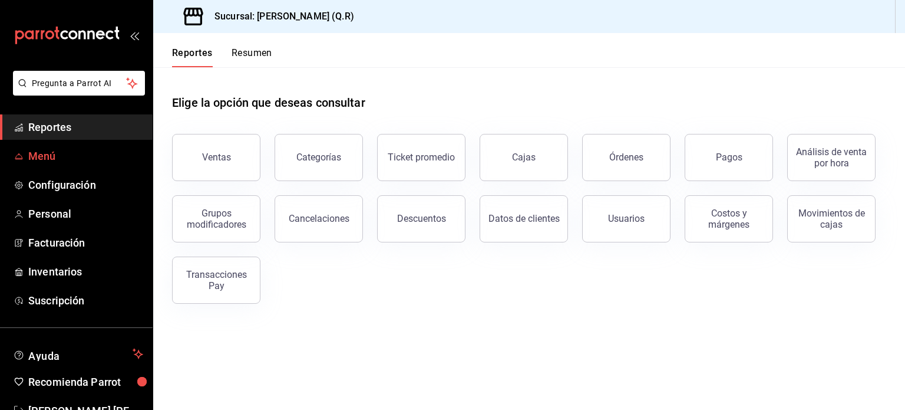
click at [84, 155] on span "Menú" at bounding box center [85, 156] width 115 height 16
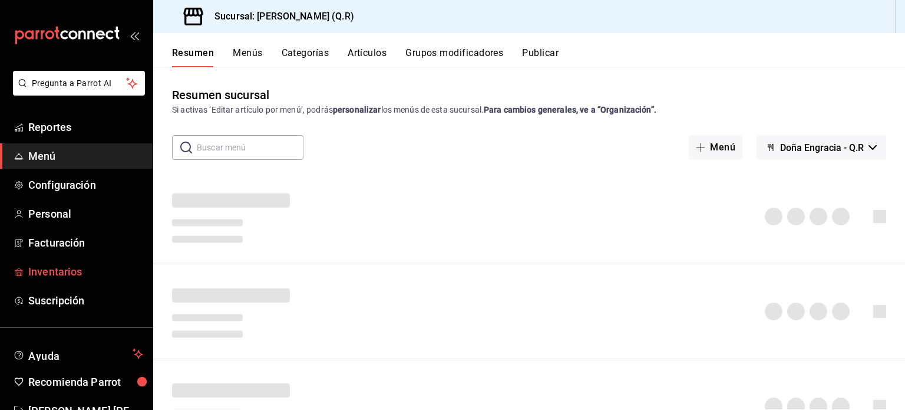
click at [71, 283] on link "Inventarios" at bounding box center [76, 271] width 153 height 25
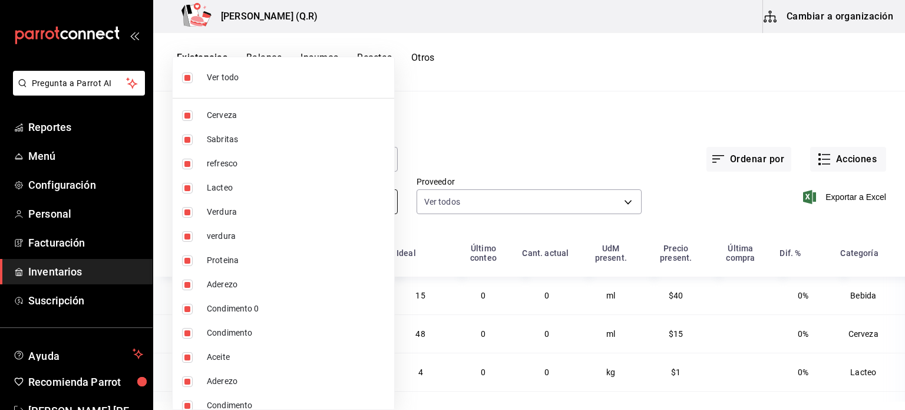
click at [366, 200] on body "Pregunta a Parrot AI Reportes Menú Configuración Personal Facturación Inventari…" at bounding box center [452, 200] width 905 height 401
click at [342, 72] on span "Ver todo" at bounding box center [296, 77] width 178 height 12
checkbox input "false"
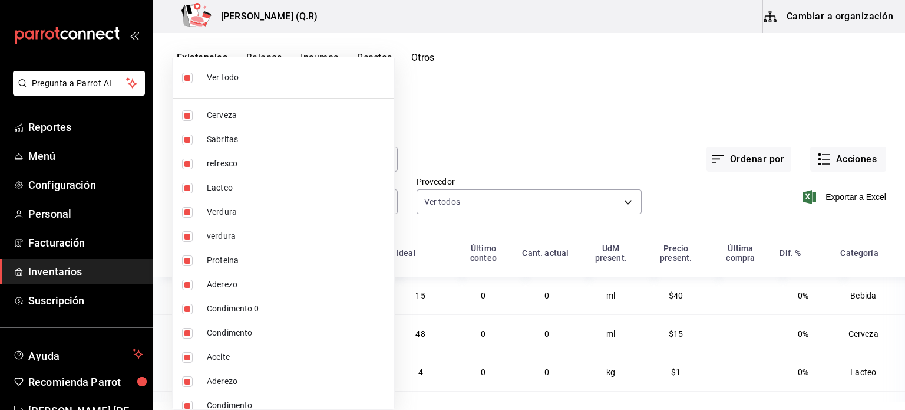
checkbox input "false"
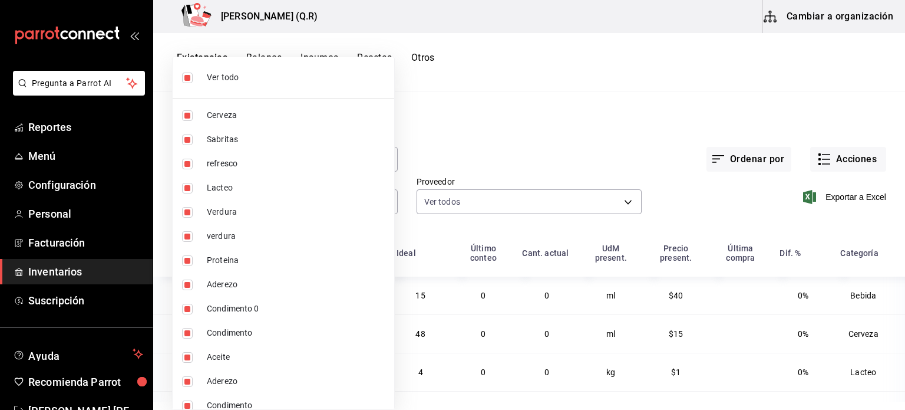
checkbox input "false"
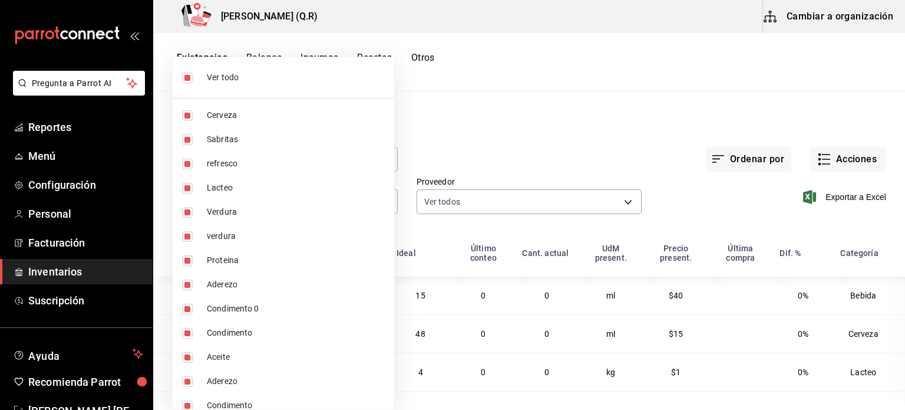
checkbox input "false"
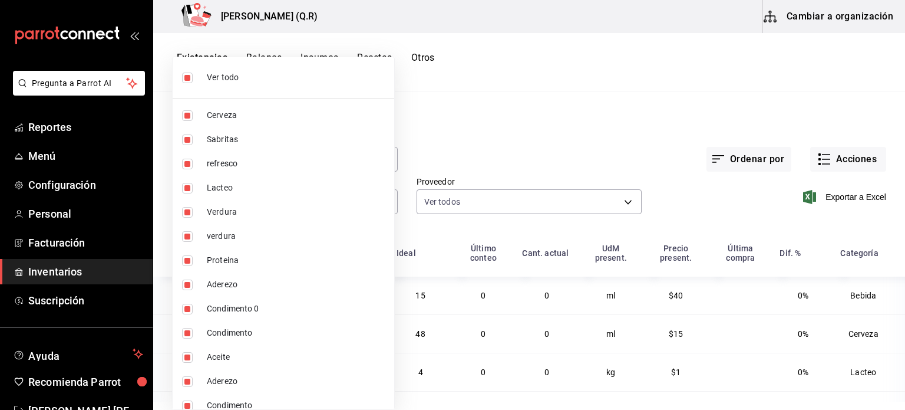
checkbox input "false"
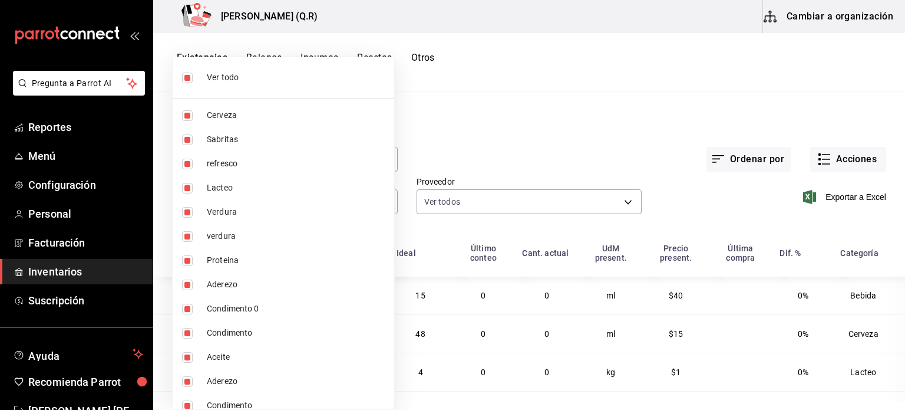
checkbox input "false"
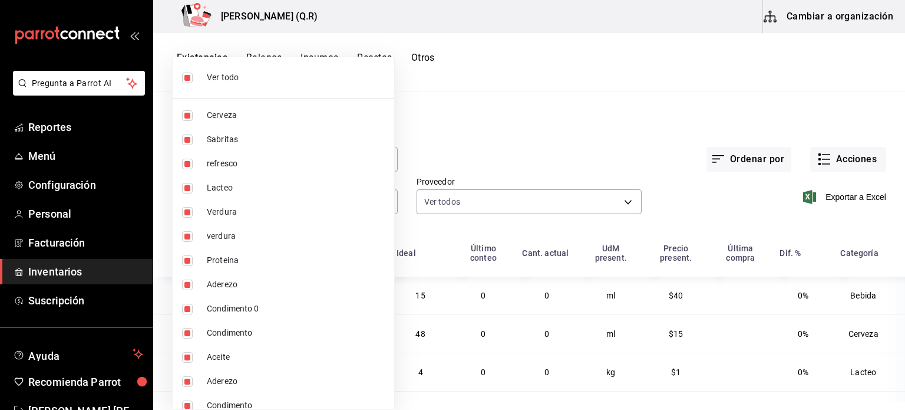
checkbox input "false"
click at [323, 111] on span "Cerveza" at bounding box center [296, 115] width 178 height 12
type input "6b3115b8-a781-49e8-8dc2-b0f4f1880140"
checkbox input "true"
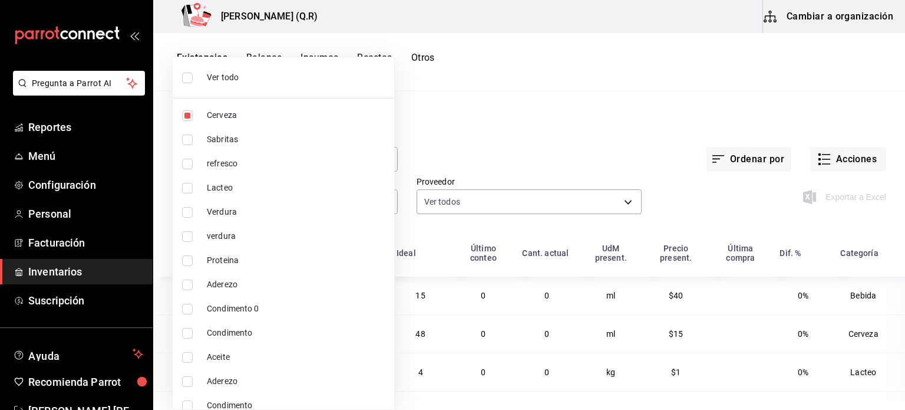
click at [504, 122] on div at bounding box center [452, 205] width 905 height 410
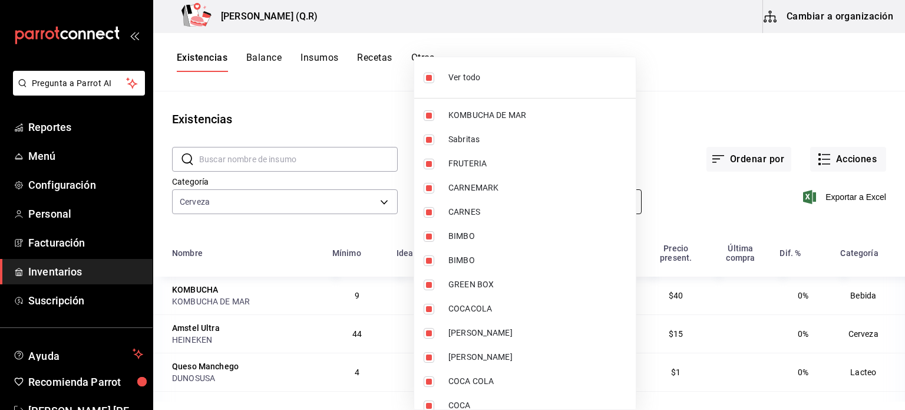
click at [470, 195] on body "Pregunta a Parrot AI Reportes Menú Configuración Personal Facturación Inventari…" at bounding box center [452, 200] width 905 height 401
click at [506, 70] on li "Ver todo" at bounding box center [525, 77] width 222 height 31
checkbox input "false"
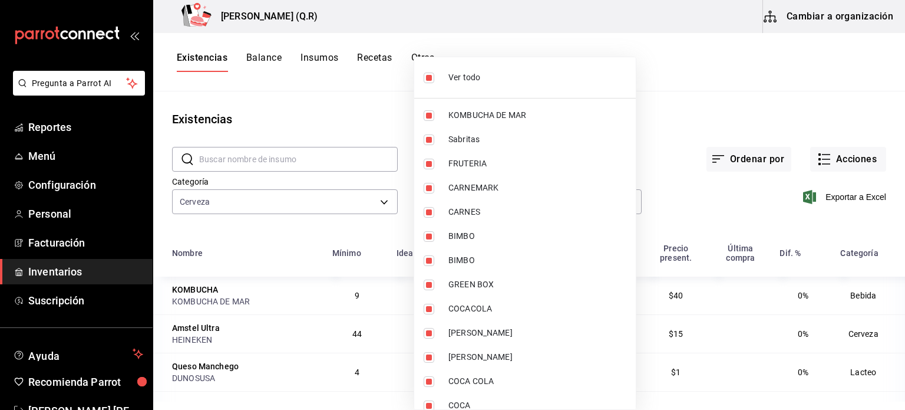
checkbox input "false"
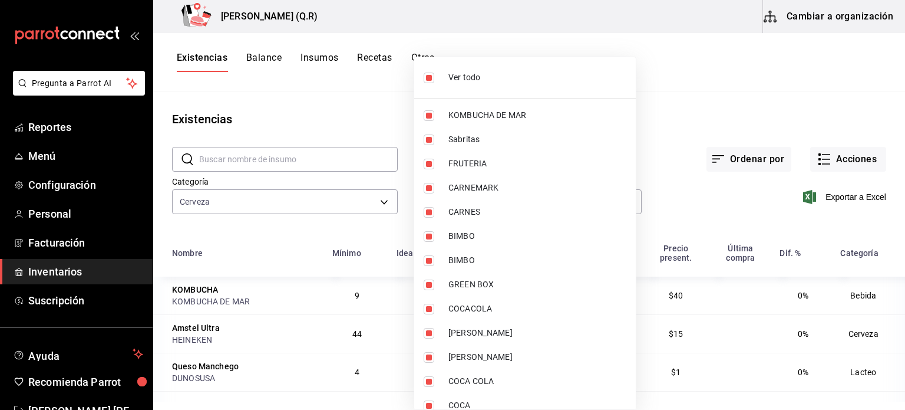
checkbox input "false"
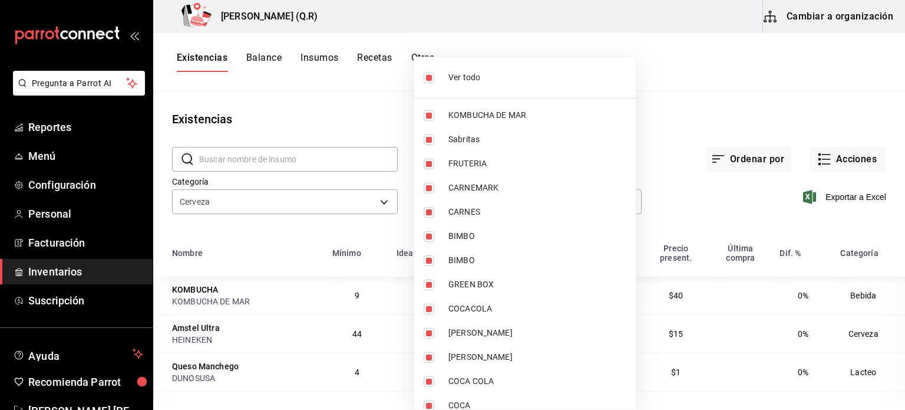
checkbox input "false"
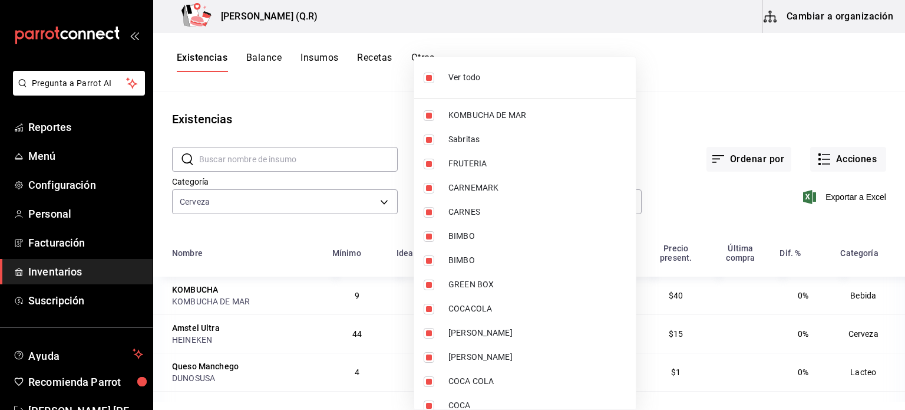
checkbox input "false"
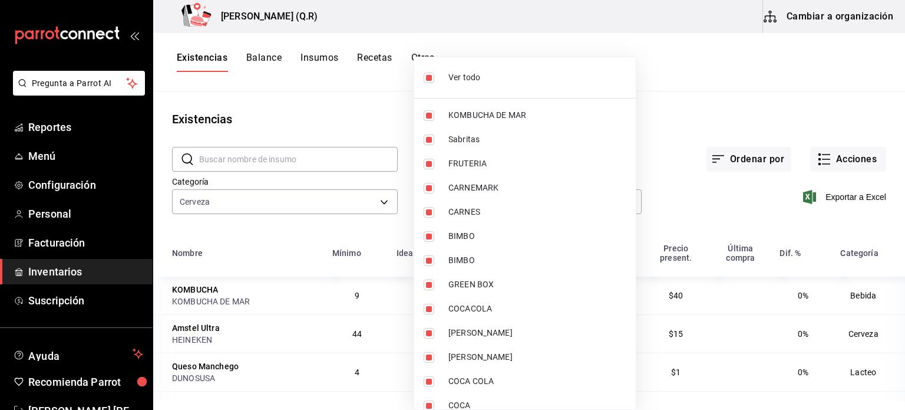
checkbox input "false"
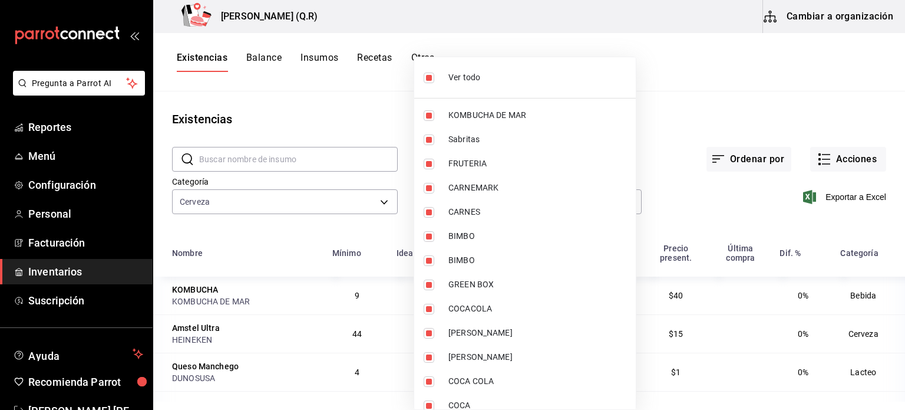
checkbox input "false"
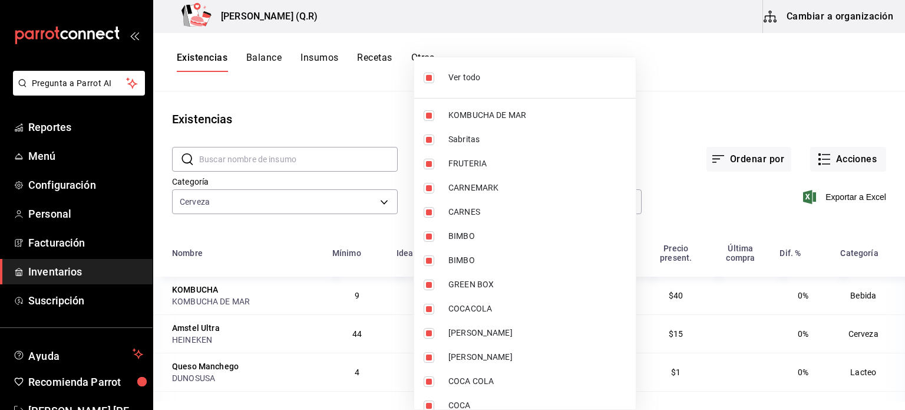
checkbox input "false"
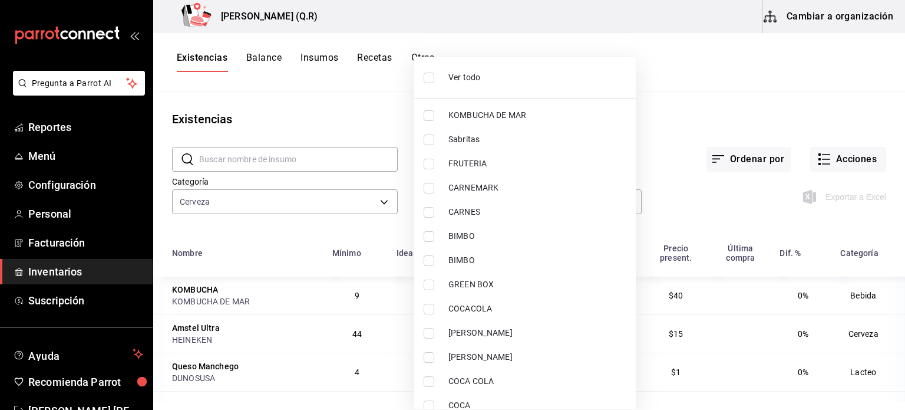
click at [506, 70] on li "Ver todo" at bounding box center [525, 77] width 222 height 31
type input "3b66dc20-c0f4-4625-9a32-c10c51993207,f86ecc14-41fa-47b0-a405-709db9641450,7fd2f…"
checkbox input "true"
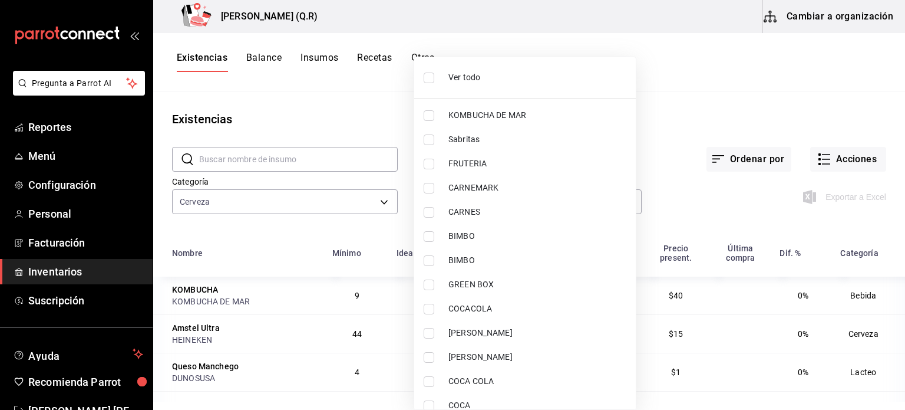
checkbox input "true"
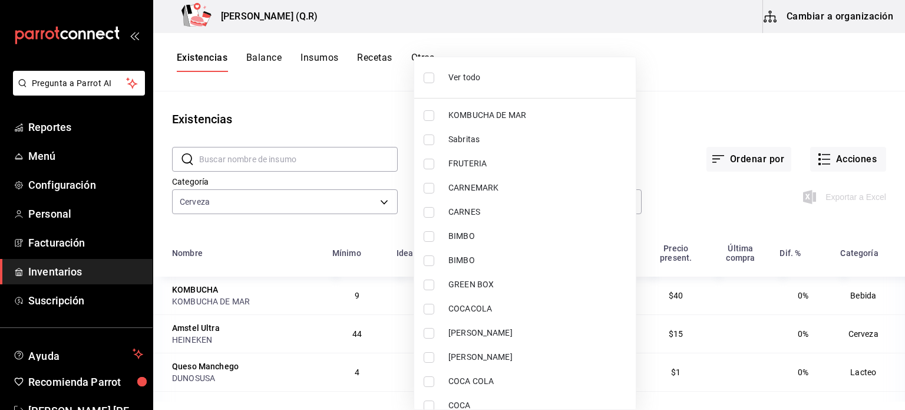
checkbox input "true"
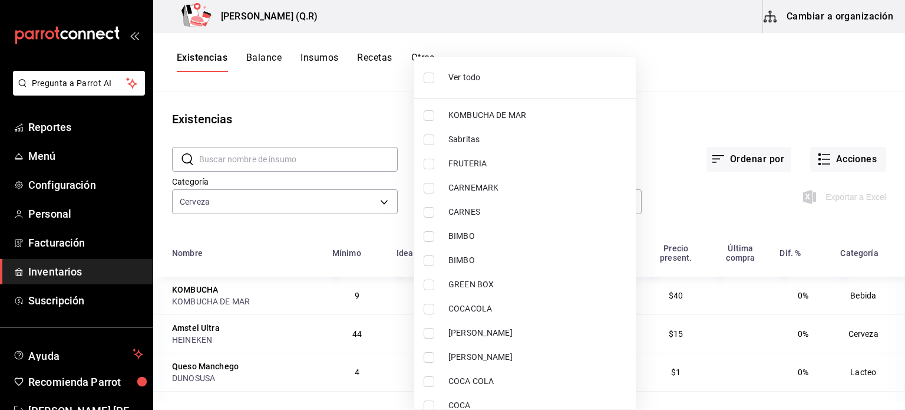
checkbox input "true"
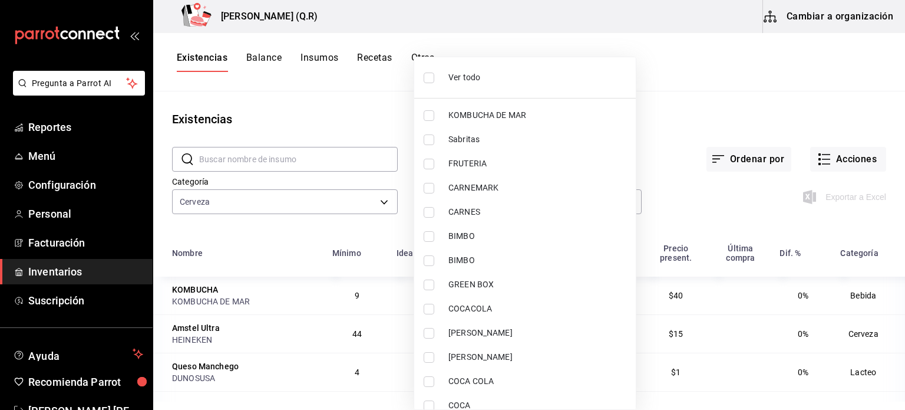
checkbox input "true"
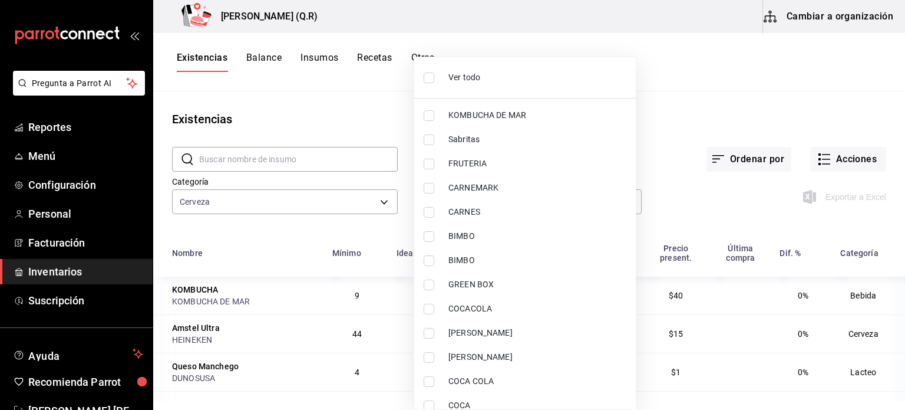
checkbox input "true"
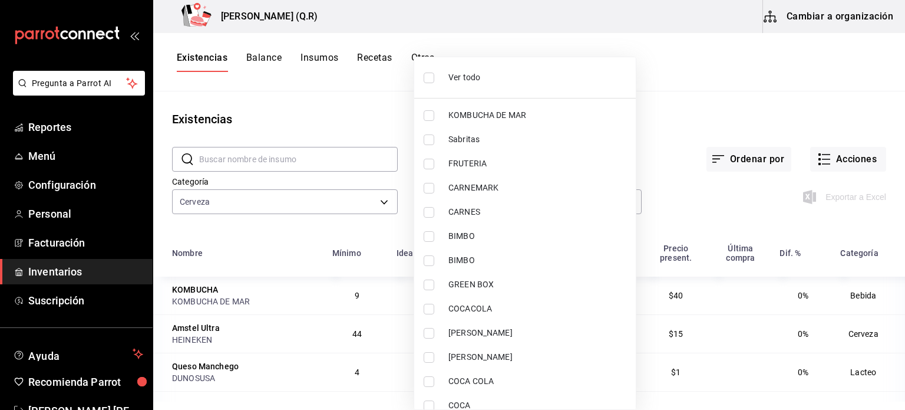
checkbox input "true"
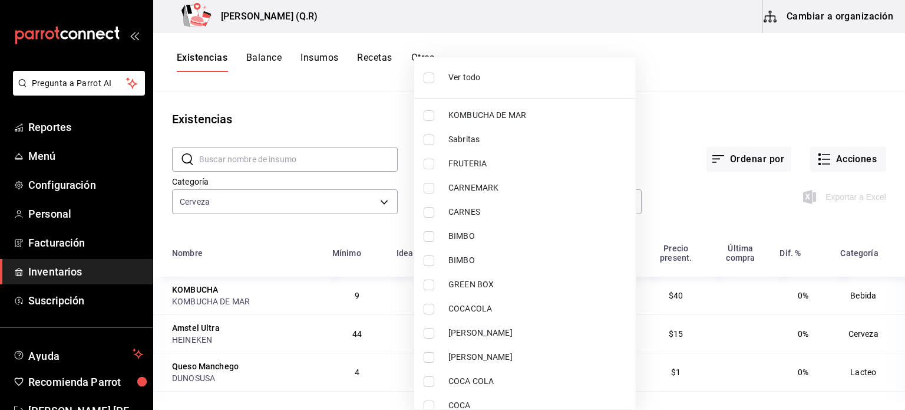
checkbox input "true"
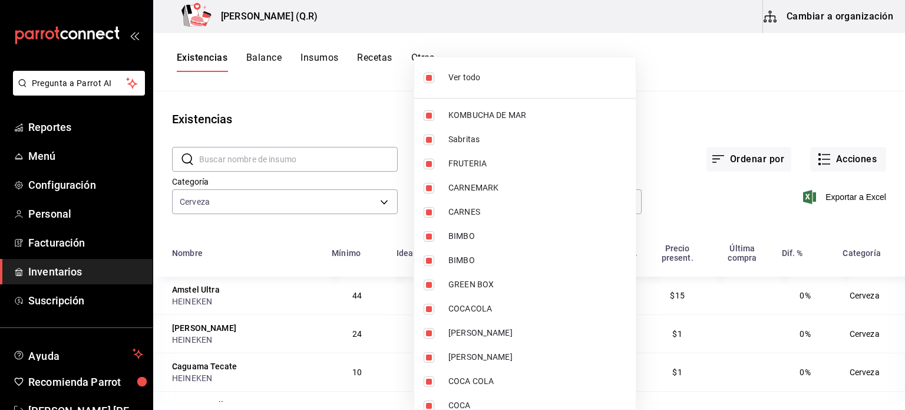
click at [669, 117] on div at bounding box center [452, 205] width 905 height 410
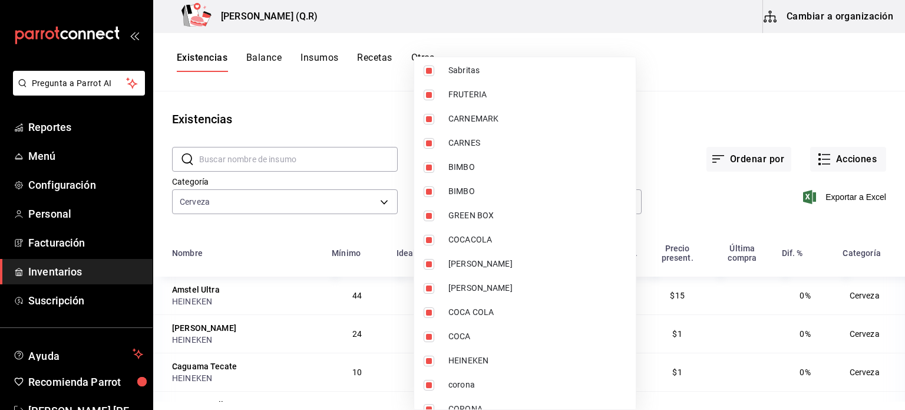
scroll to position [71, 0]
click at [717, 151] on div at bounding box center [452, 205] width 905 height 410
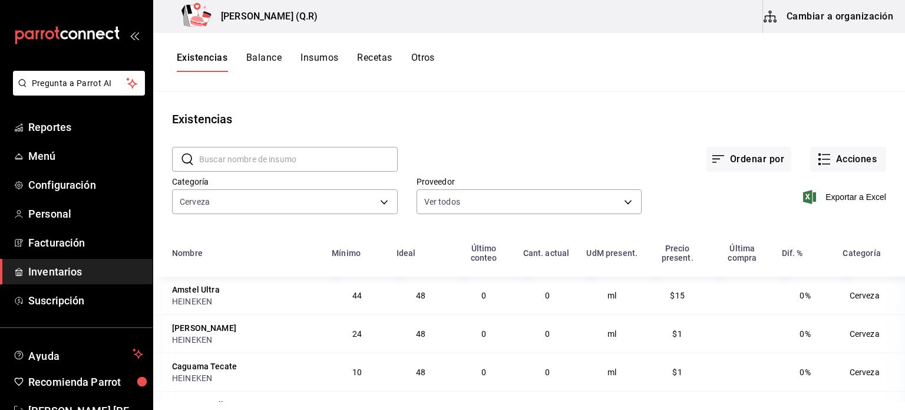
click at [278, 72] on div "Existencias Balance Insumos Recetas Otros" at bounding box center [529, 62] width 752 height 58
click at [269, 62] on button "Balance" at bounding box center [263, 62] width 35 height 20
